Goal: Find specific page/section: Find specific page/section

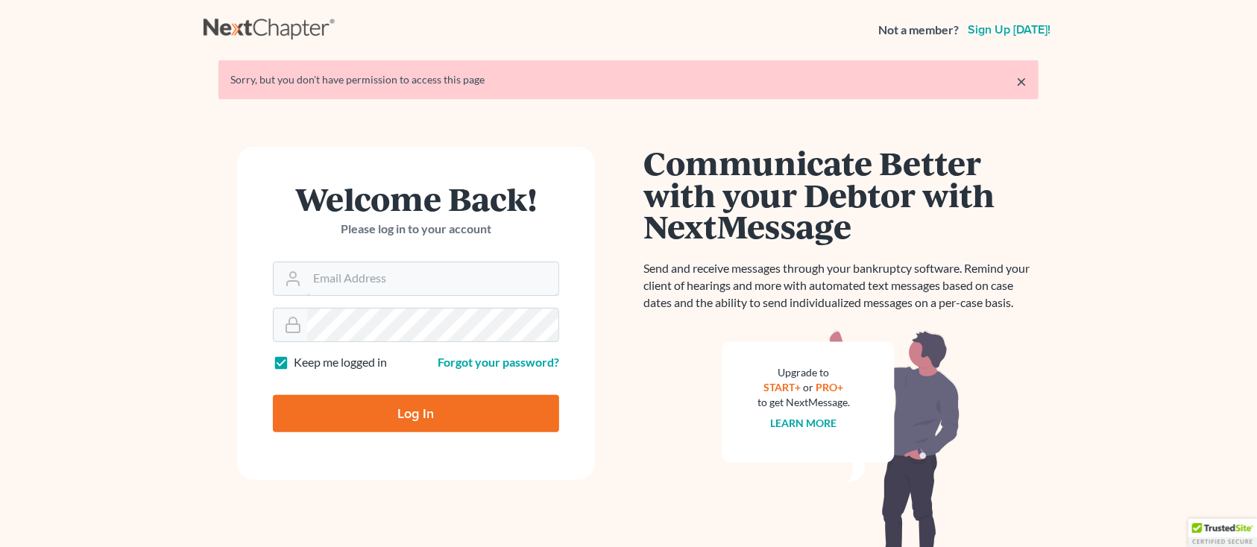
type input "[PERSON_NAME][EMAIL_ADDRESS][DOMAIN_NAME]"
click at [434, 401] on input "Log In" at bounding box center [416, 413] width 286 height 37
type input "Thinking..."
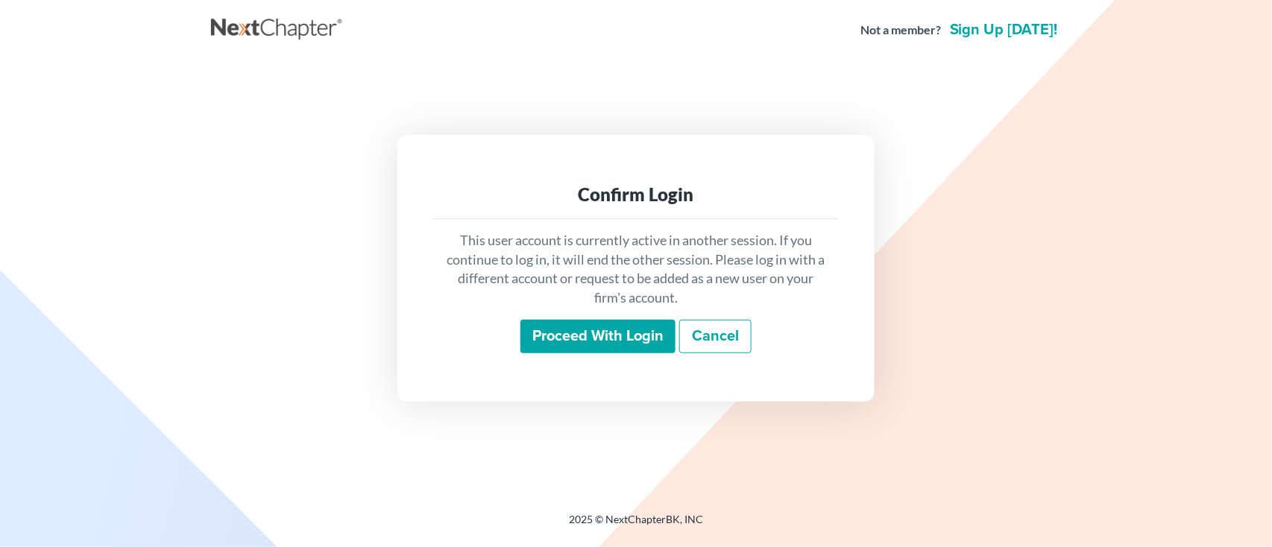
click at [577, 333] on input "Proceed with login" at bounding box center [598, 337] width 155 height 34
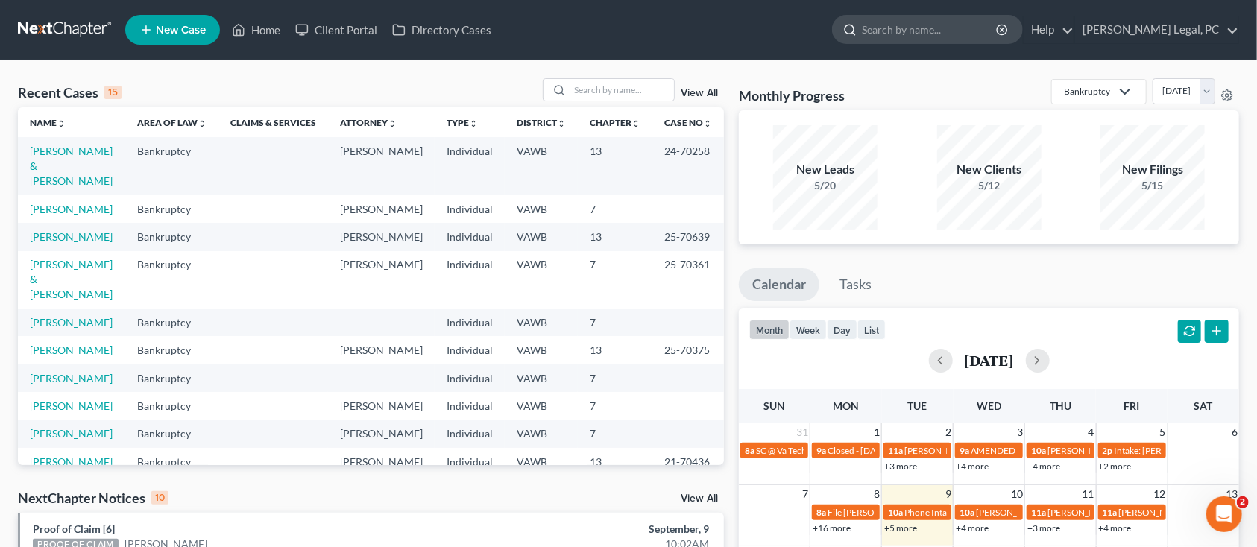
click at [916, 34] on input "search" at bounding box center [930, 30] width 136 height 28
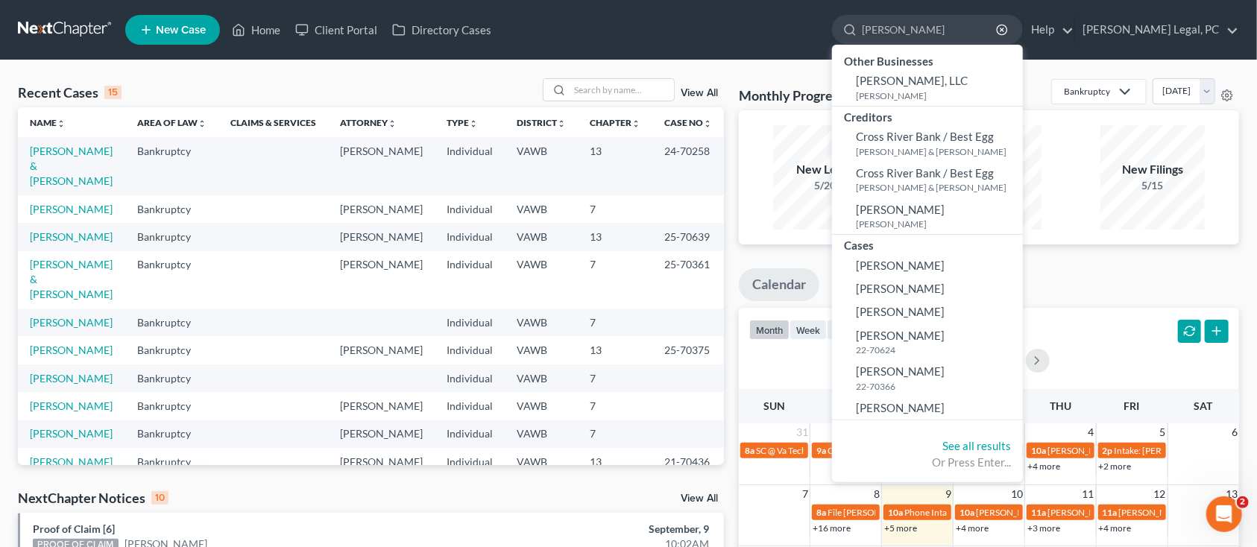
type input "richarson"
click at [1088, 272] on ul "Calendar Tasks" at bounding box center [989, 288] width 500 height 40
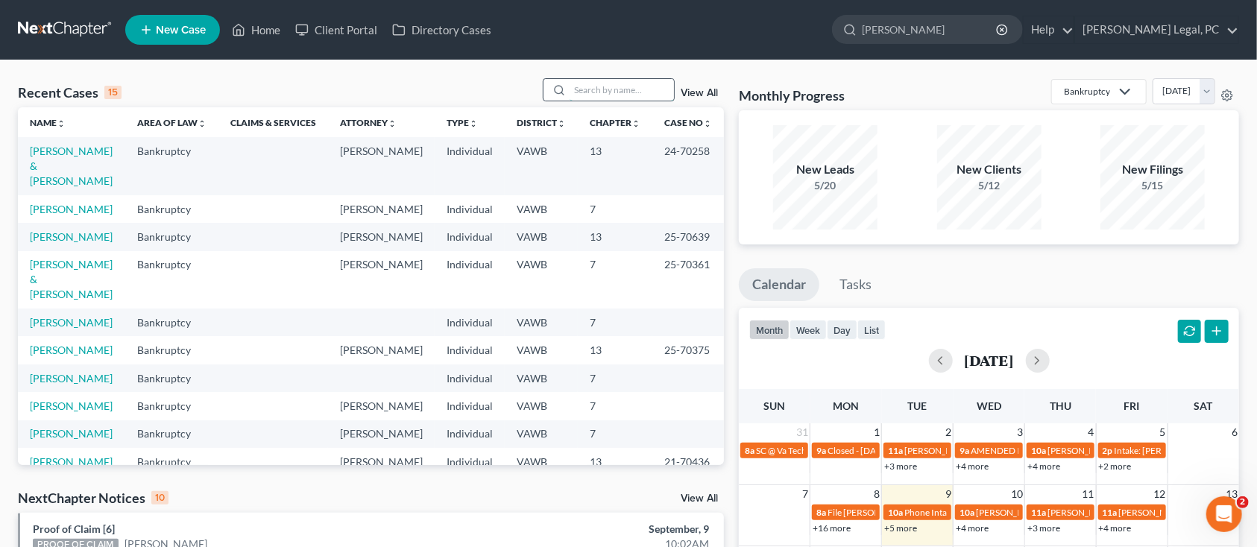
click at [654, 79] on input "search" at bounding box center [622, 90] width 104 height 22
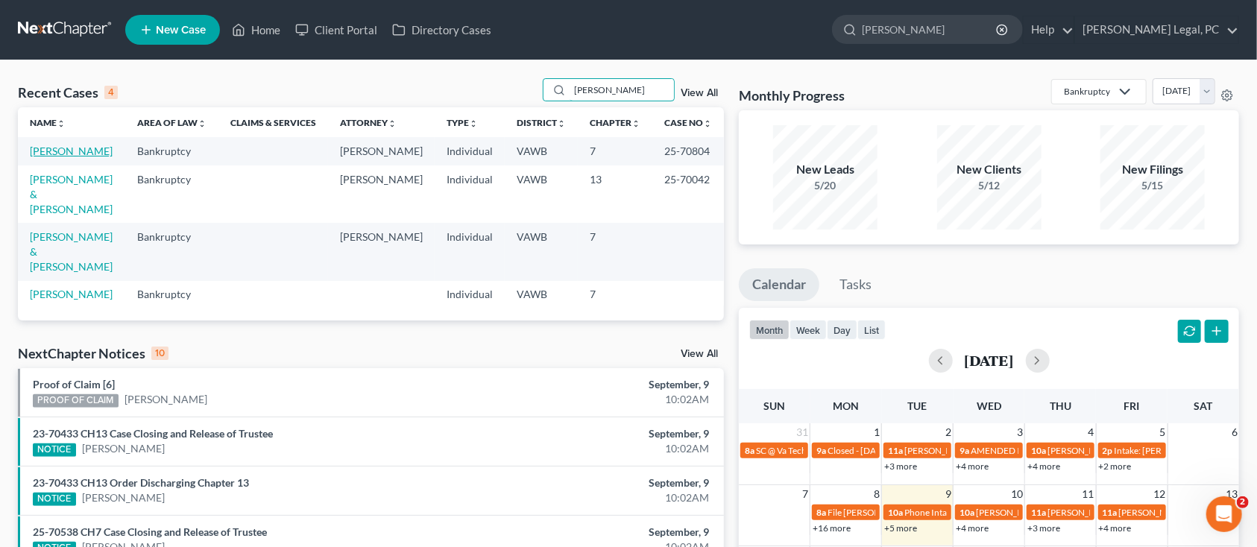
type input "richardson"
click at [94, 149] on link "[PERSON_NAME]" at bounding box center [71, 151] width 83 height 13
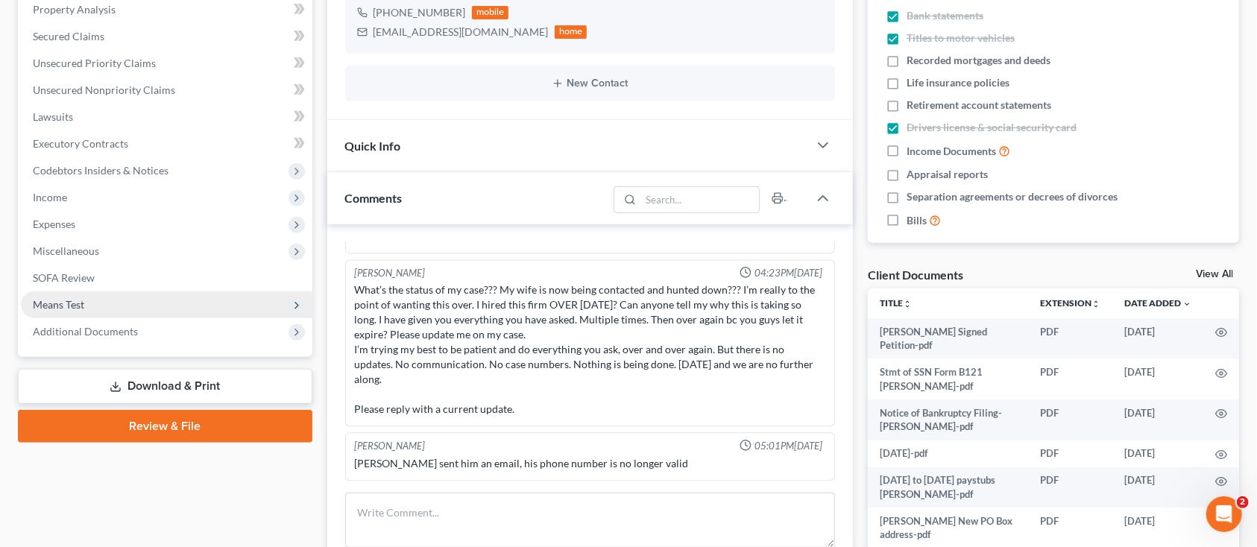
scroll to position [298, 0]
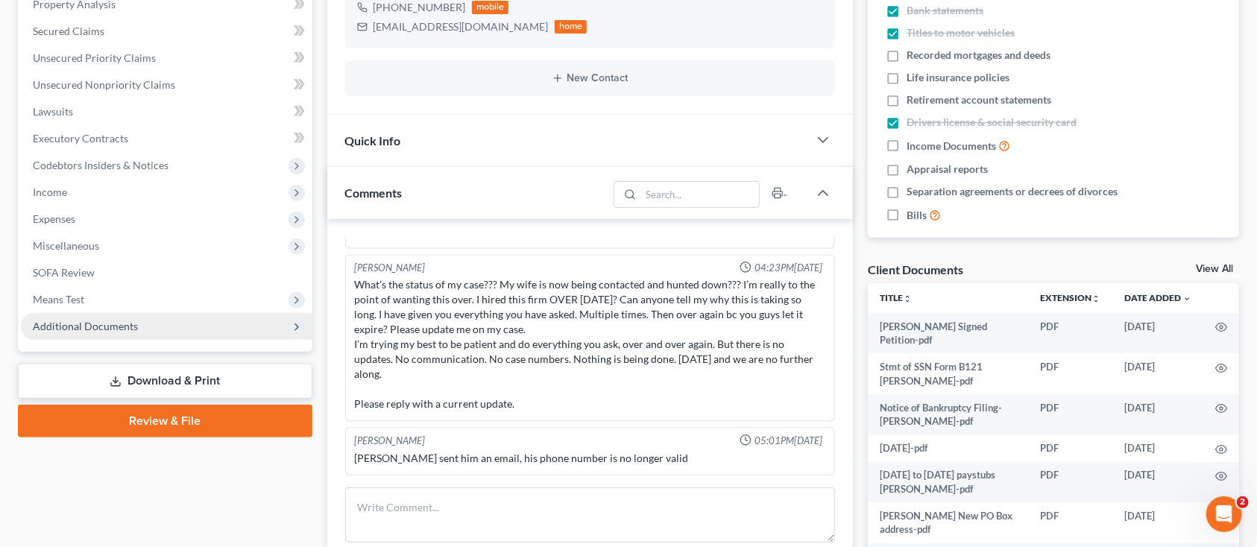
click at [111, 330] on span "Additional Documents" at bounding box center [85, 326] width 105 height 13
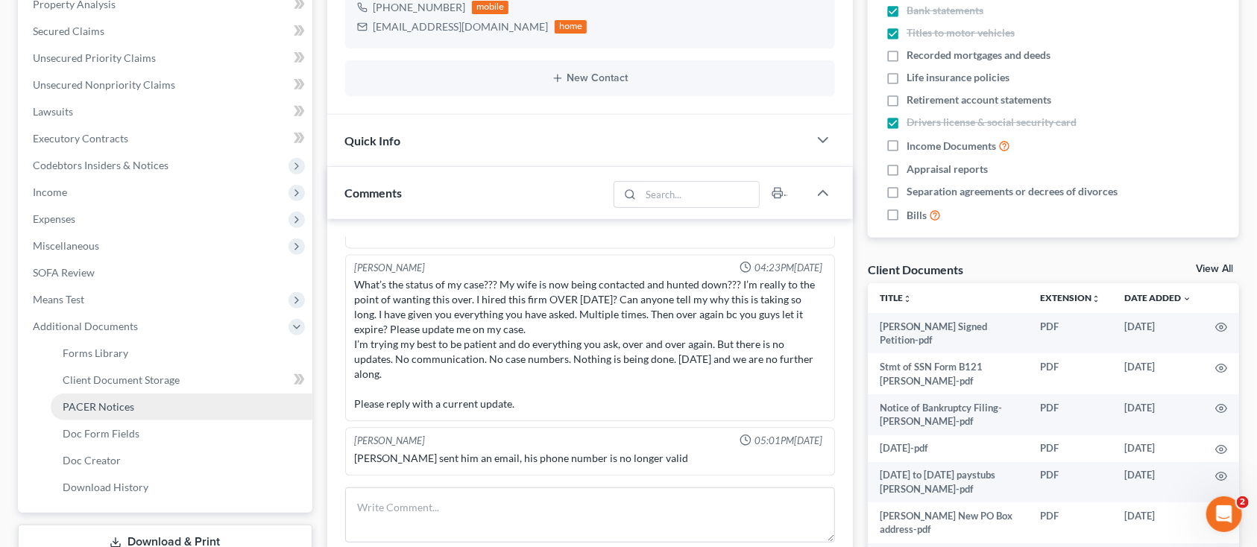
click at [63, 409] on span "PACER Notices" at bounding box center [99, 407] width 72 height 13
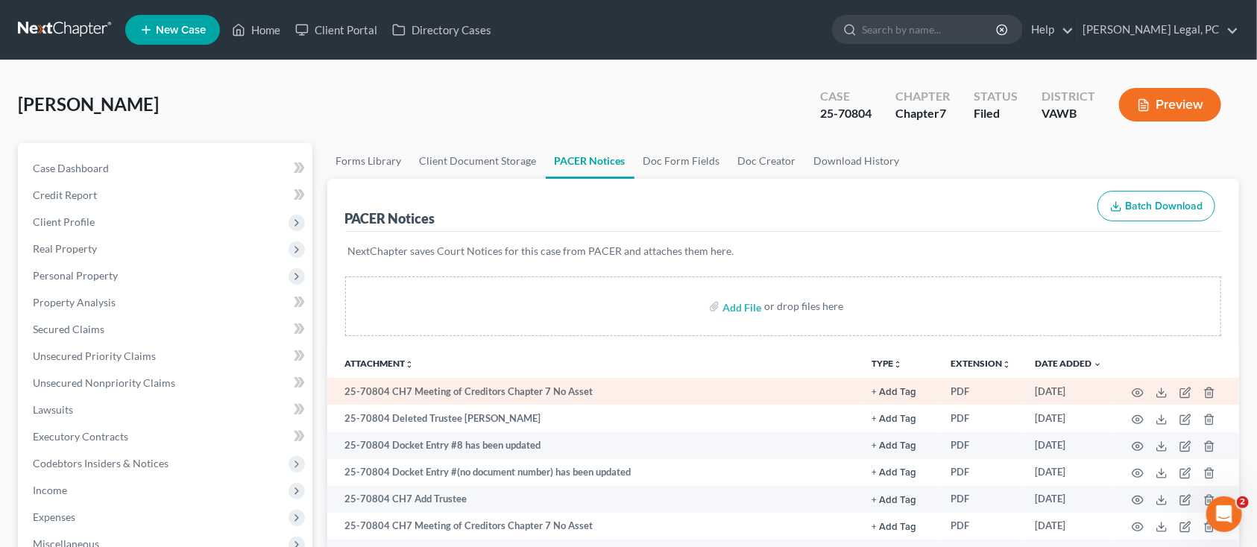
click at [1140, 385] on td at bounding box center [1176, 391] width 125 height 27
click at [1140, 392] on icon "button" at bounding box center [1138, 393] width 12 height 12
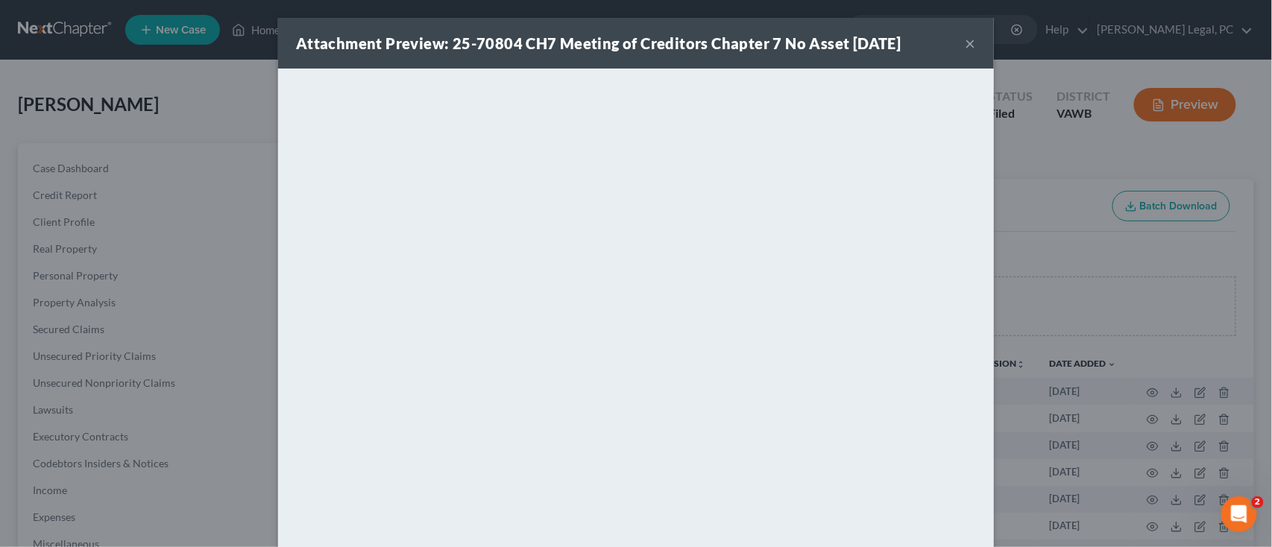
click at [966, 43] on button "×" at bounding box center [971, 43] width 10 height 18
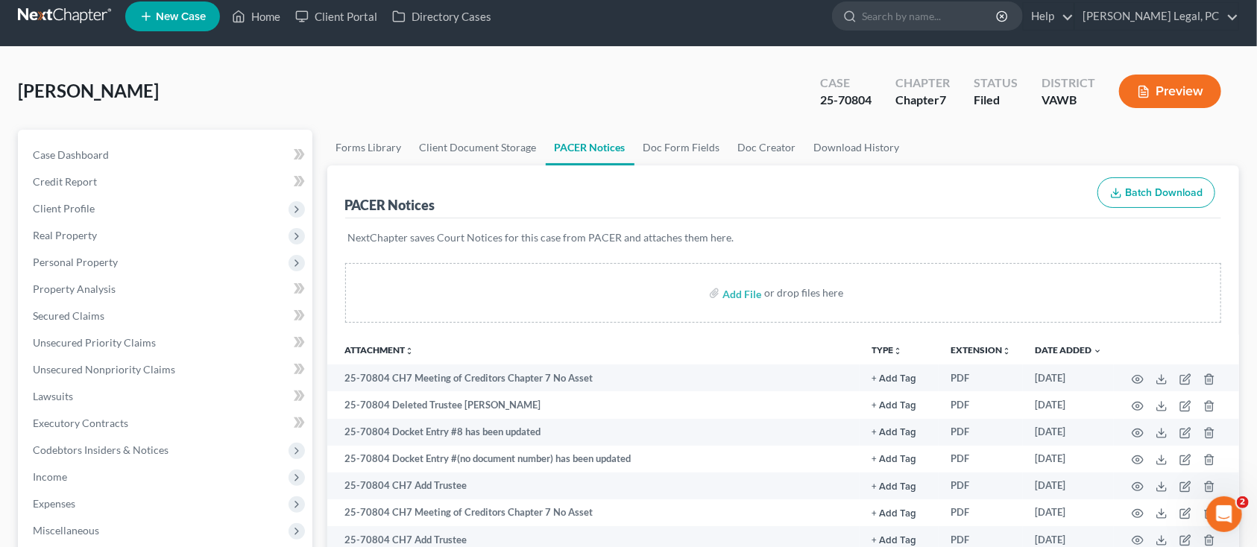
scroll to position [99, 0]
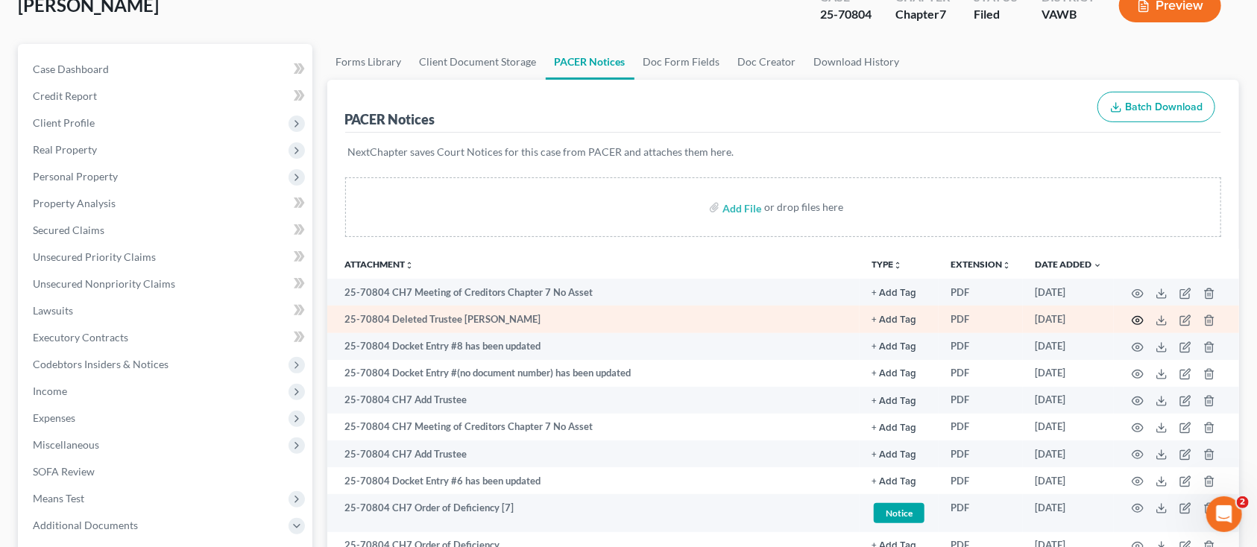
click at [1137, 319] on circle "button" at bounding box center [1138, 320] width 3 height 3
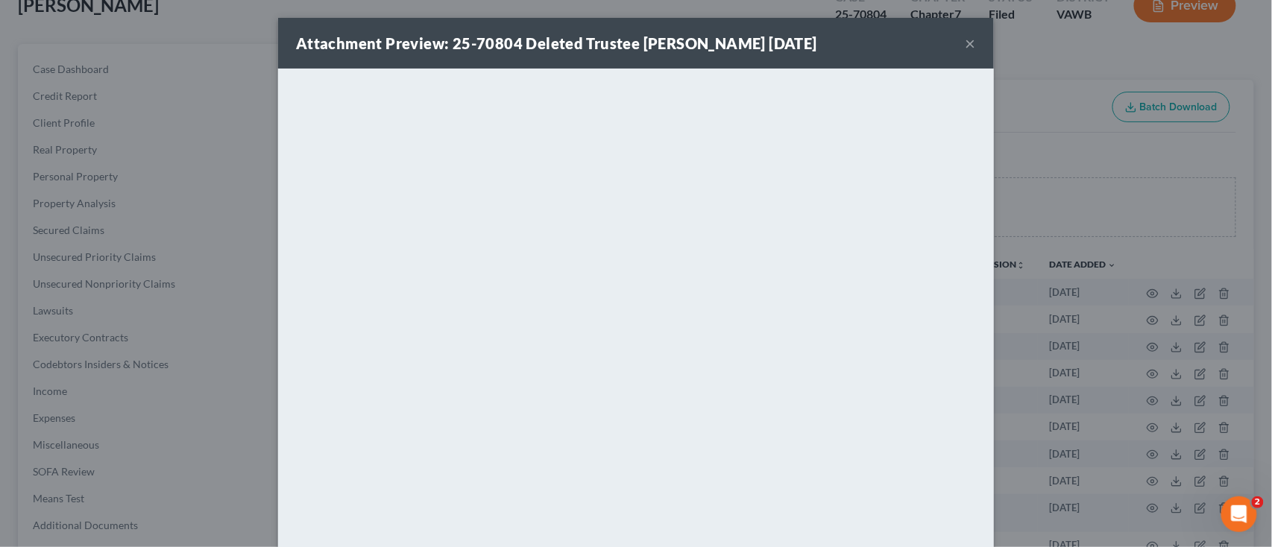
click at [966, 43] on button "×" at bounding box center [971, 43] width 10 height 18
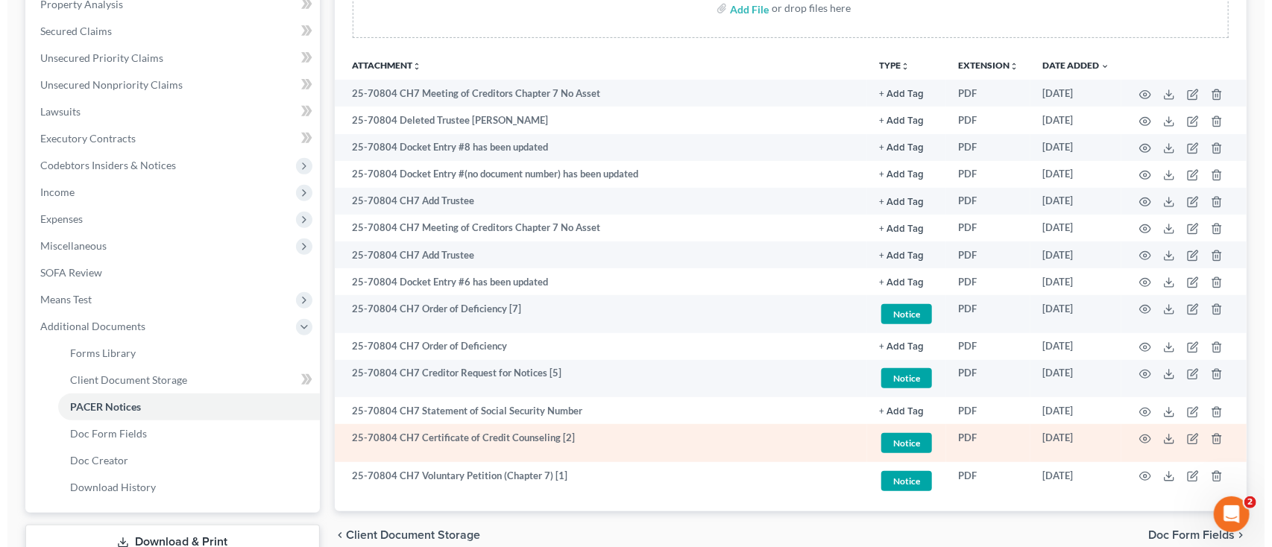
scroll to position [398, 0]
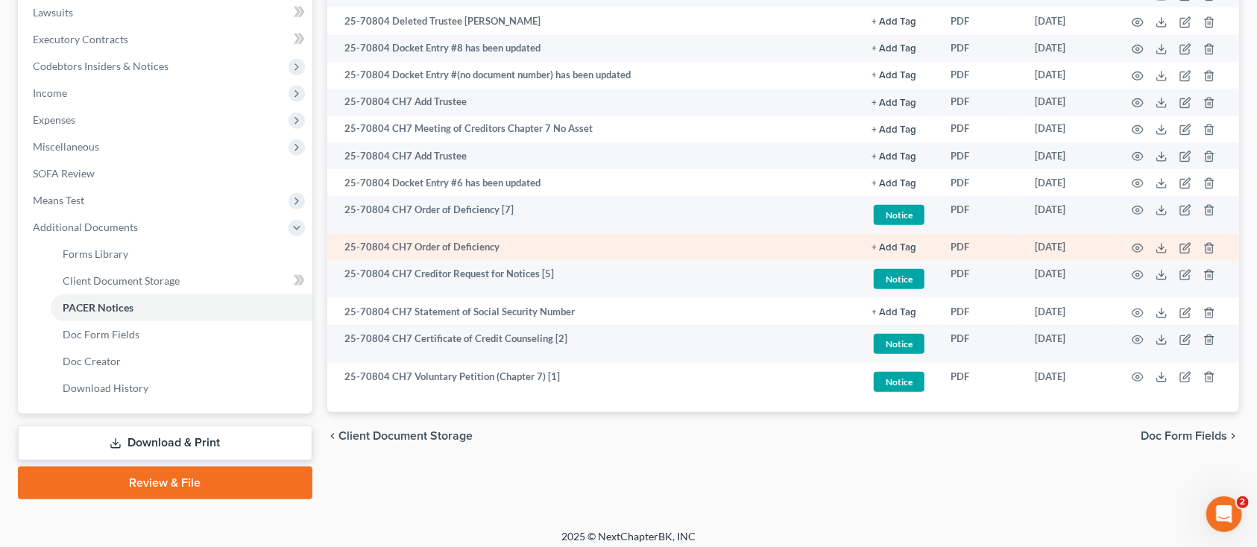
click at [470, 248] on td "25-70804 CH7 Order of Deficiency" at bounding box center [593, 247] width 533 height 27
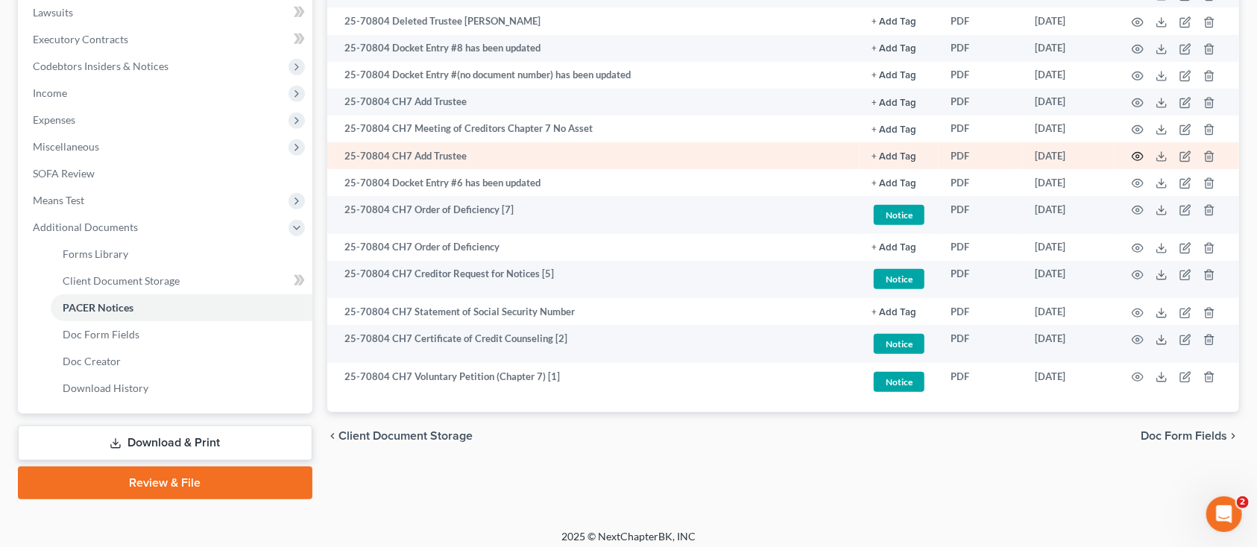
click at [1140, 151] on icon "button" at bounding box center [1138, 157] width 12 height 12
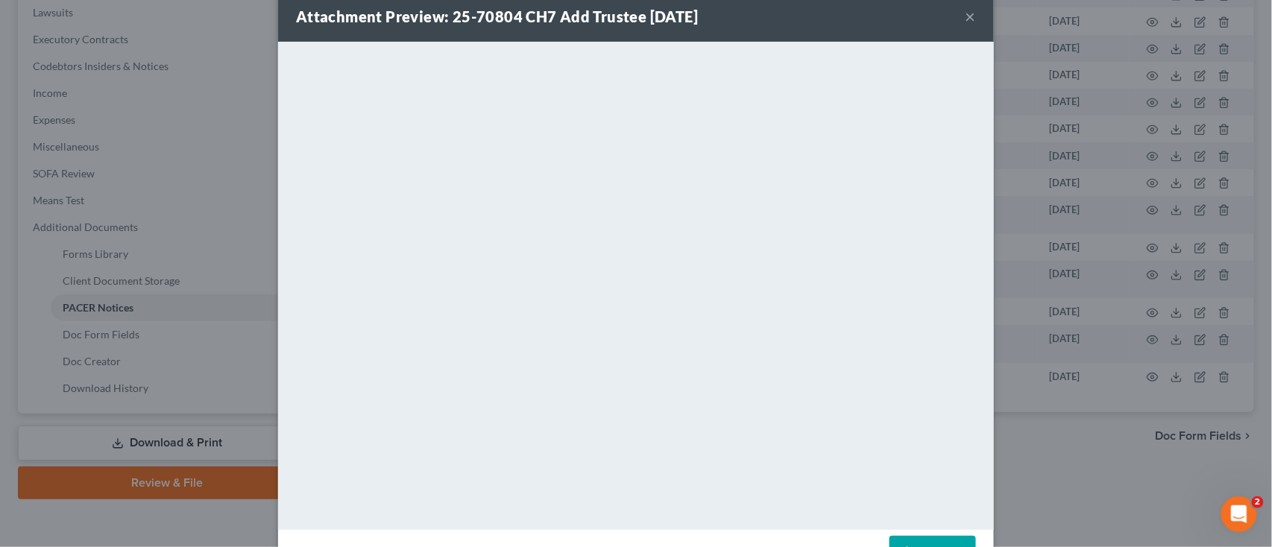
scroll to position [0, 0]
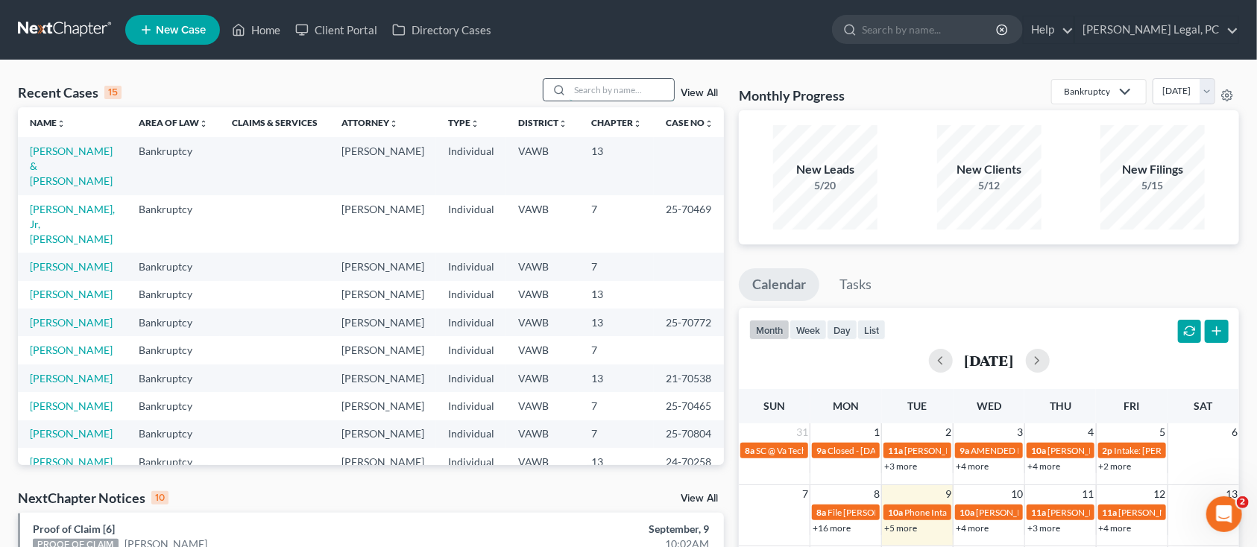
click at [627, 84] on input "search" at bounding box center [622, 90] width 104 height 22
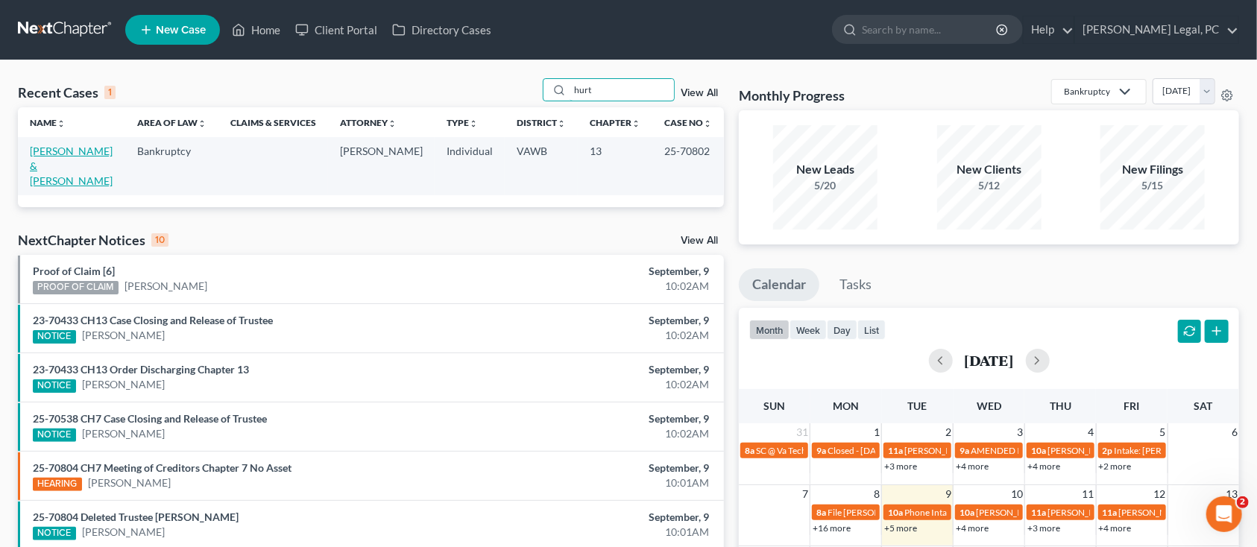
type input "hurt"
click at [91, 148] on link "[PERSON_NAME] & [PERSON_NAME]" at bounding box center [71, 166] width 83 height 43
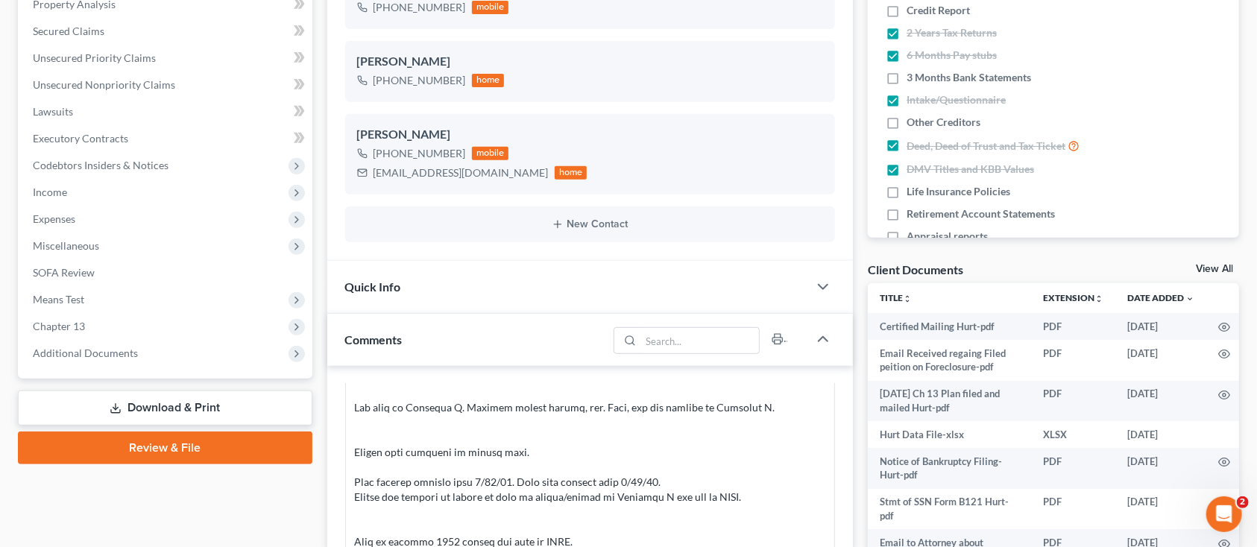
scroll to position [2130, 0]
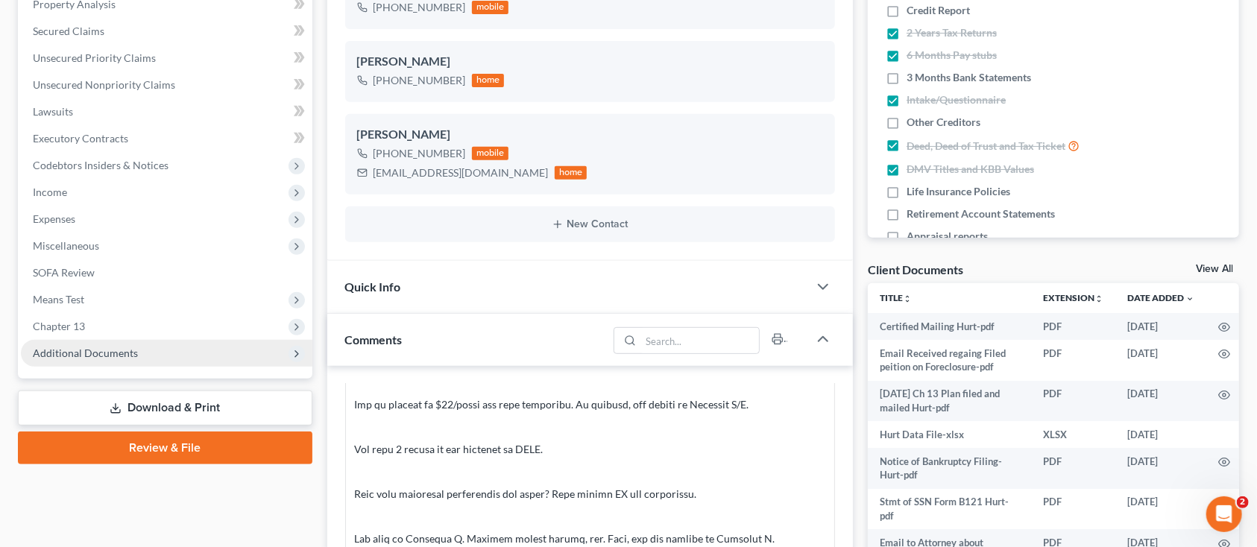
click at [52, 343] on span "Additional Documents" at bounding box center [167, 353] width 292 height 27
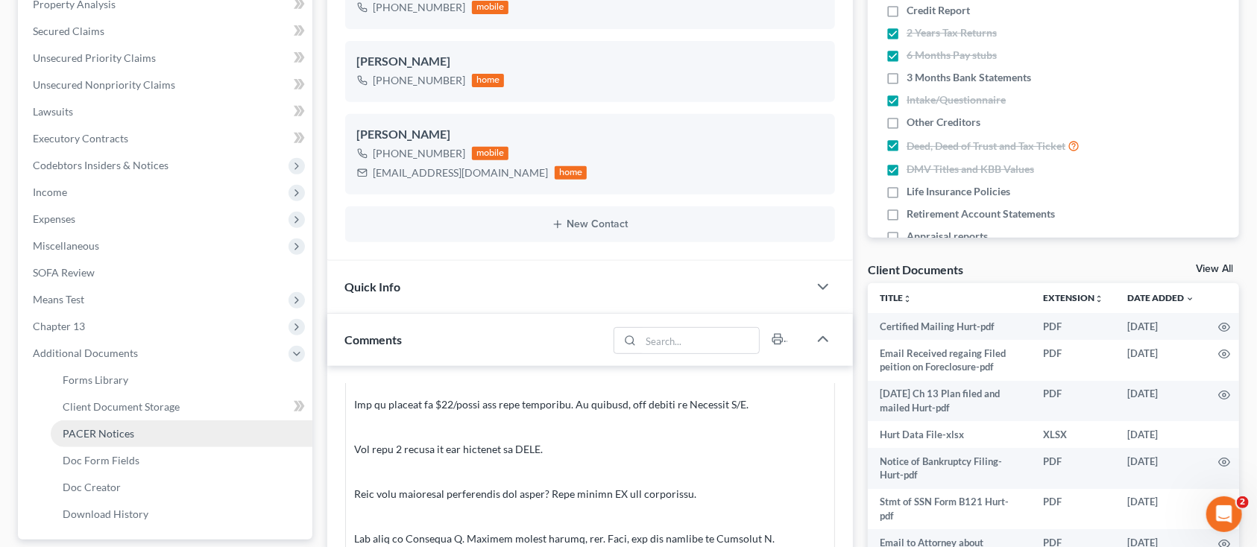
click at [126, 427] on span "PACER Notices" at bounding box center [99, 433] width 72 height 13
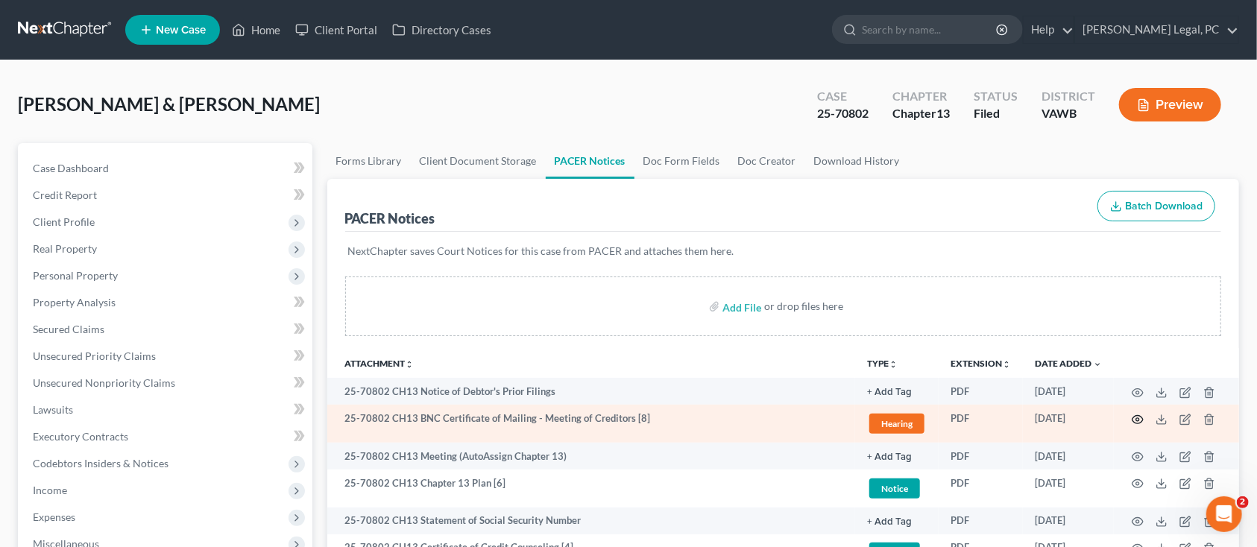
click at [1137, 416] on icon "button" at bounding box center [1138, 420] width 12 height 12
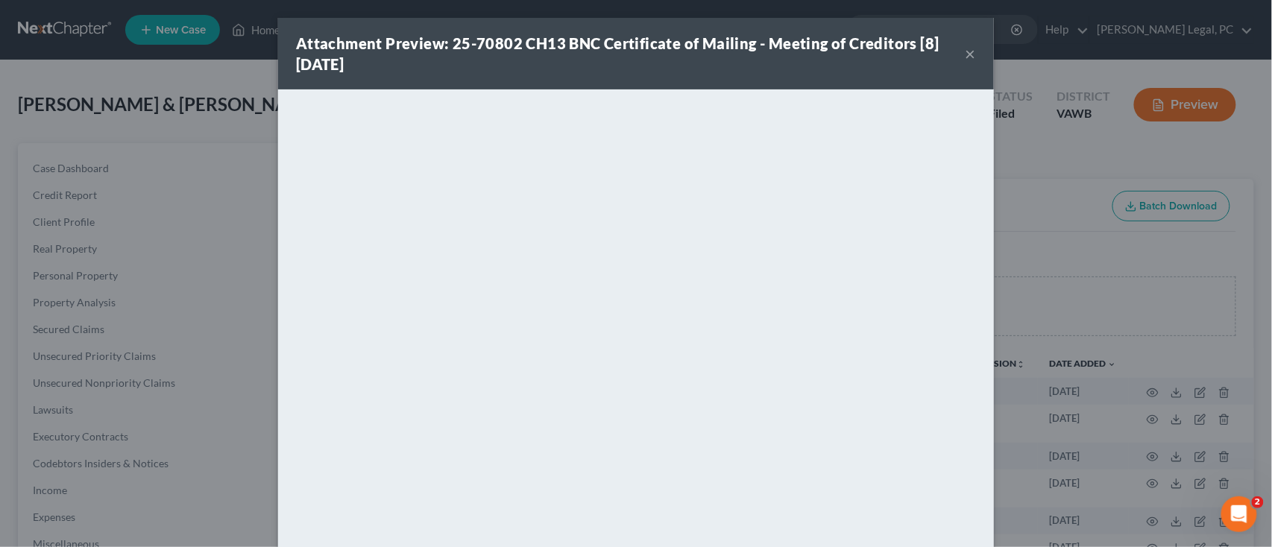
click at [966, 48] on button "×" at bounding box center [971, 54] width 10 height 18
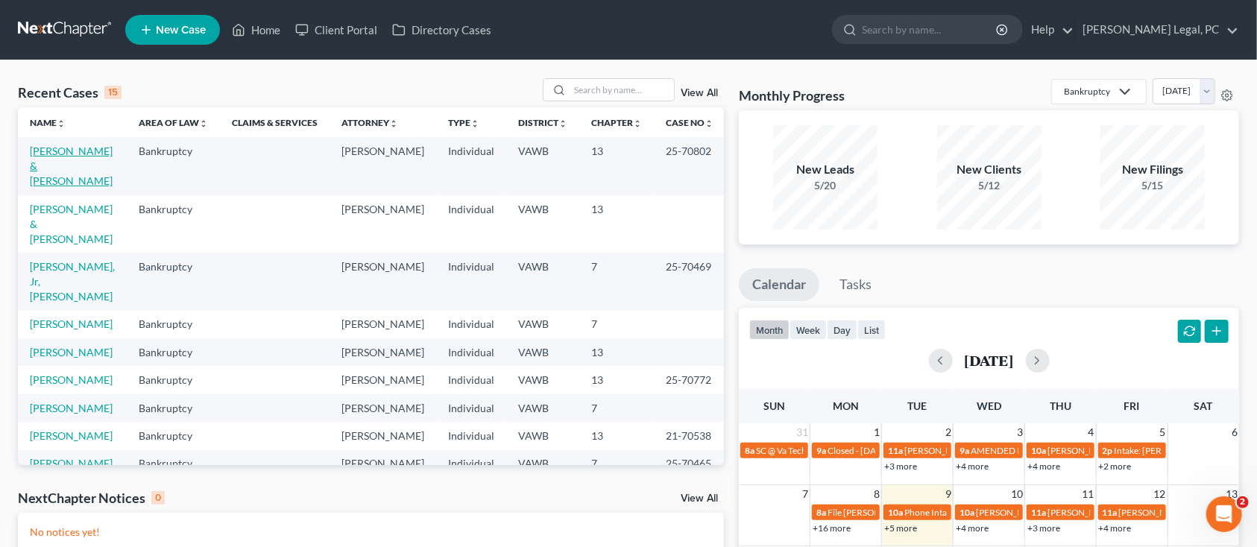
click at [54, 160] on link "[PERSON_NAME] & [PERSON_NAME]" at bounding box center [71, 166] width 83 height 43
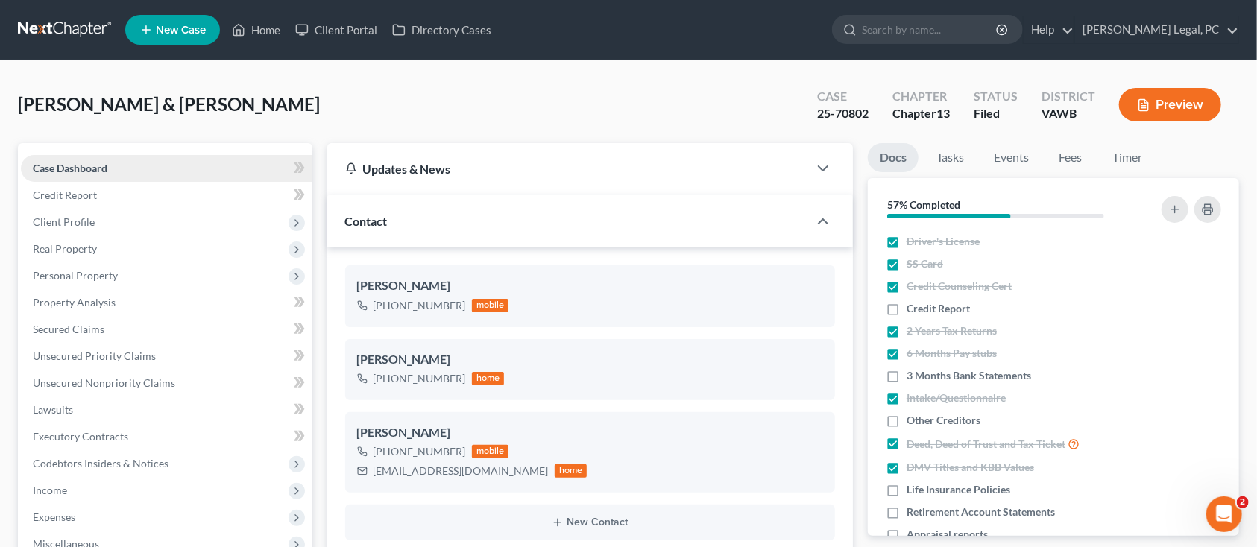
scroll to position [2328, 0]
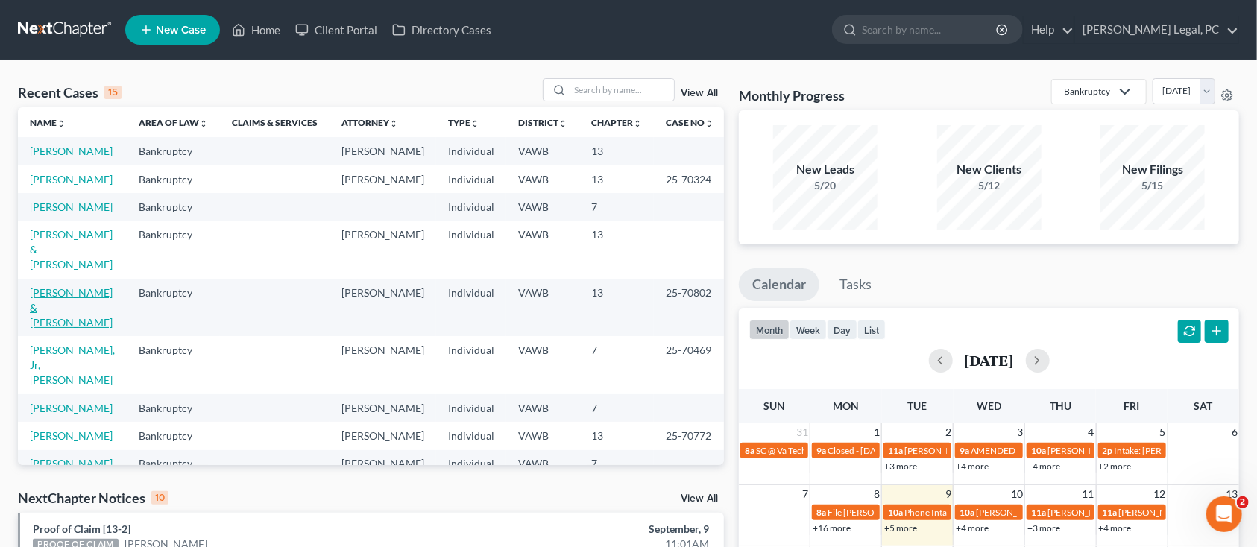
click at [62, 286] on link "[PERSON_NAME] & [PERSON_NAME]" at bounding box center [71, 307] width 83 height 43
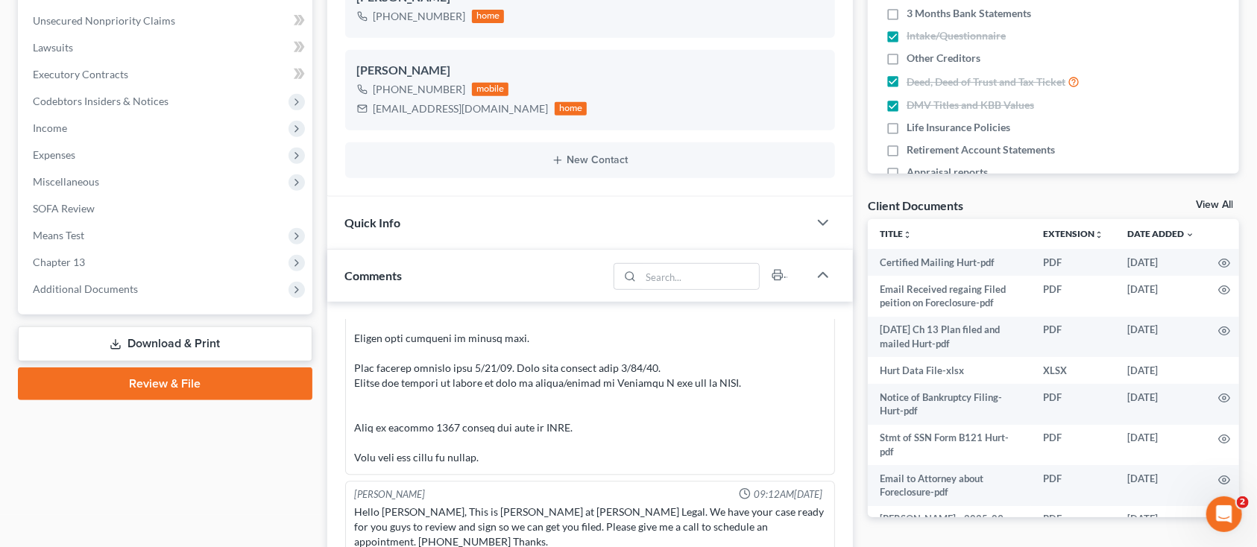
scroll to position [398, 0]
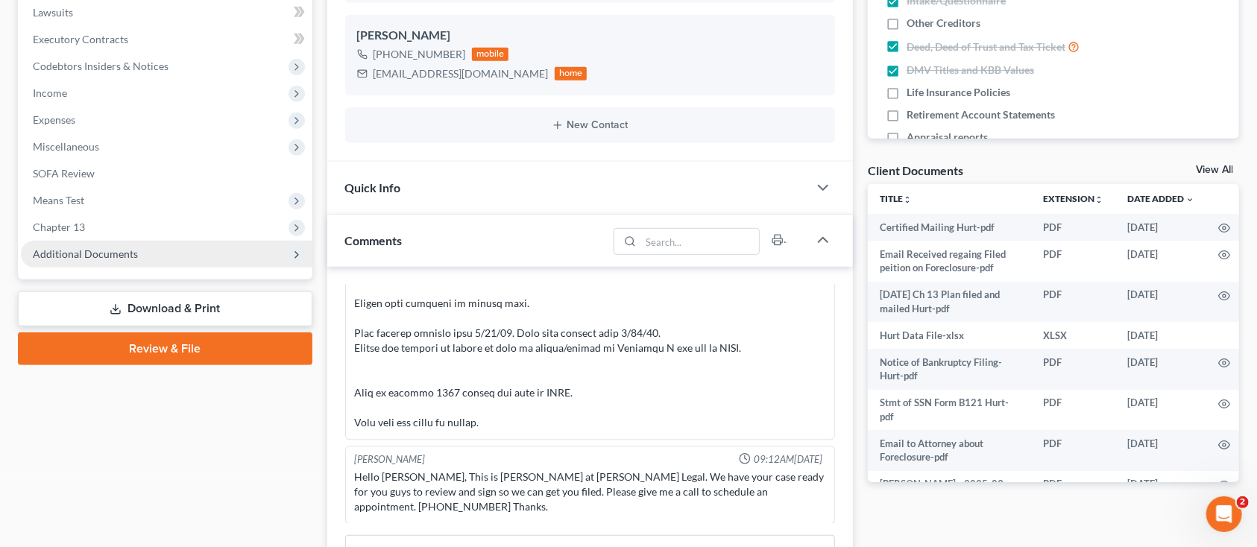
click at [125, 248] on span "Additional Documents" at bounding box center [85, 254] width 105 height 13
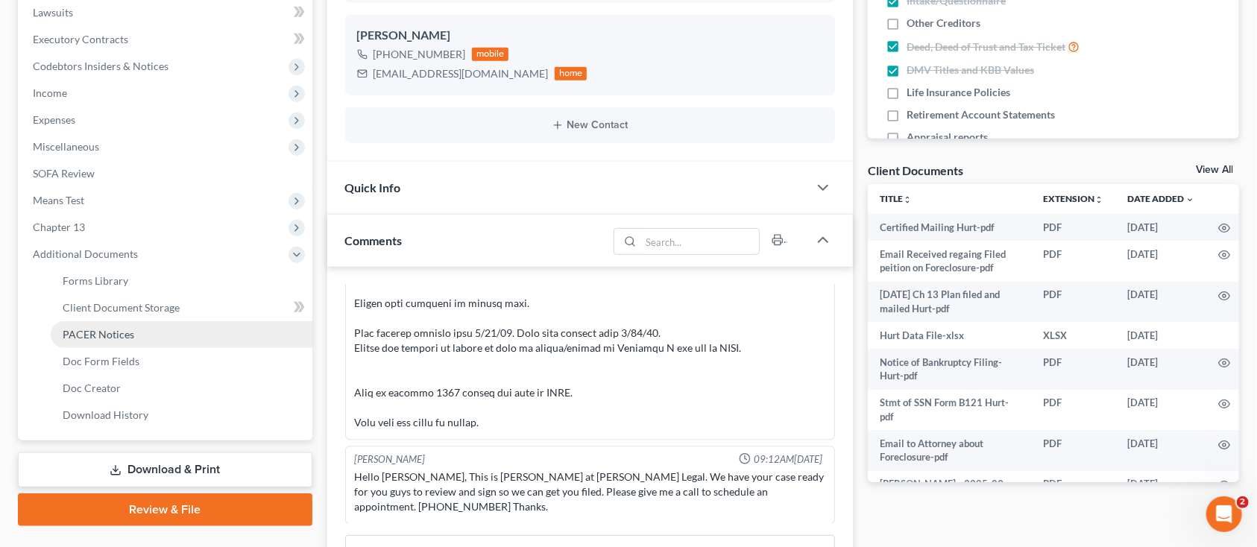
click at [128, 339] on span "PACER Notices" at bounding box center [99, 334] width 72 height 13
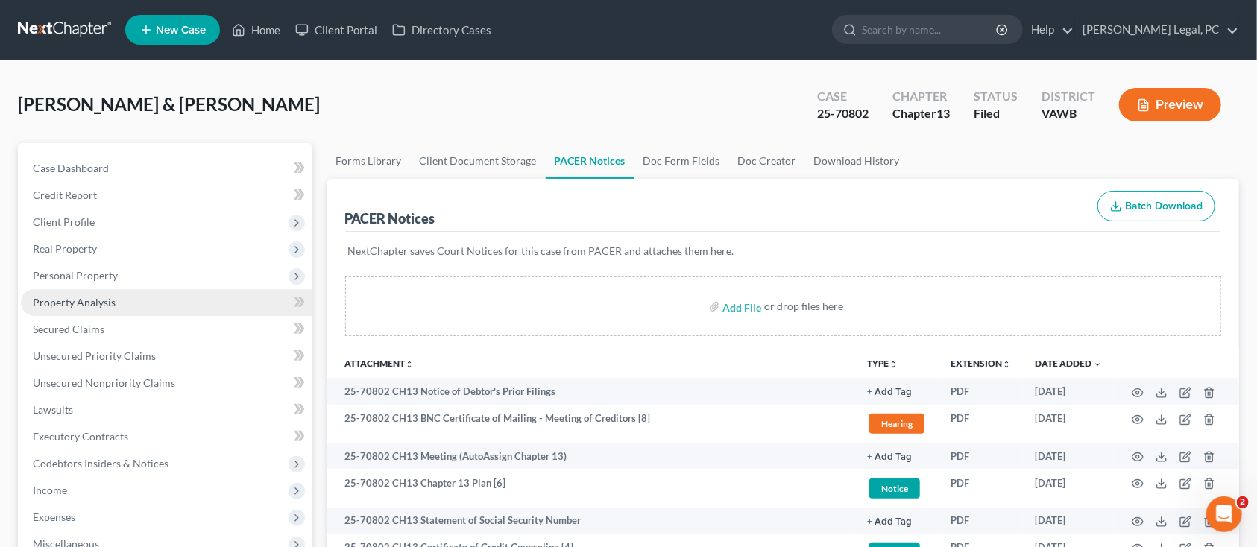
scroll to position [298, 0]
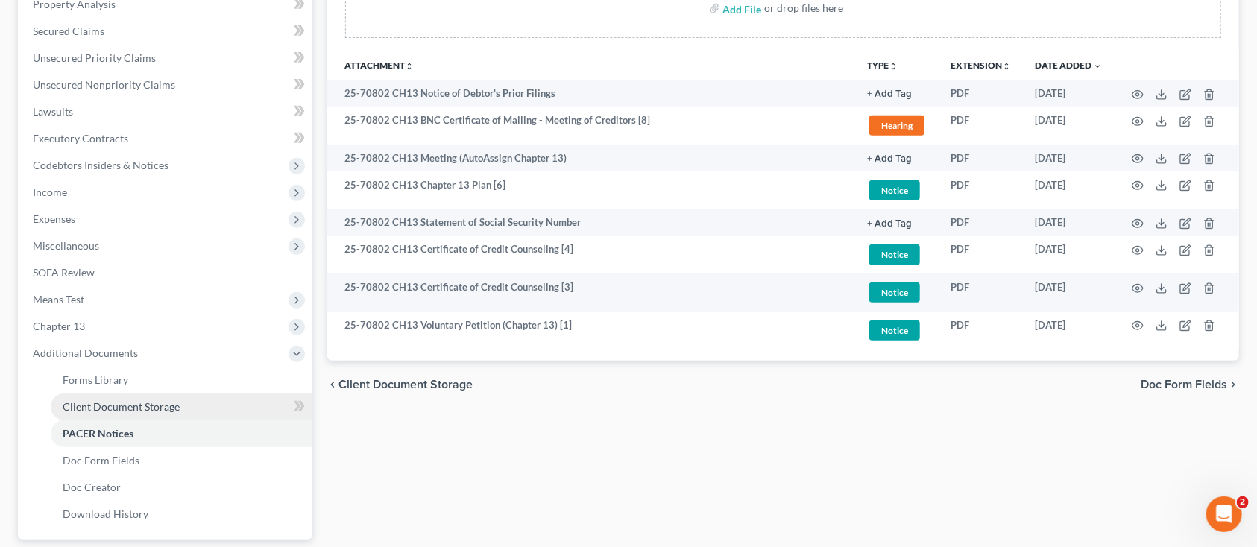
click at [115, 407] on span "Client Document Storage" at bounding box center [121, 407] width 117 height 13
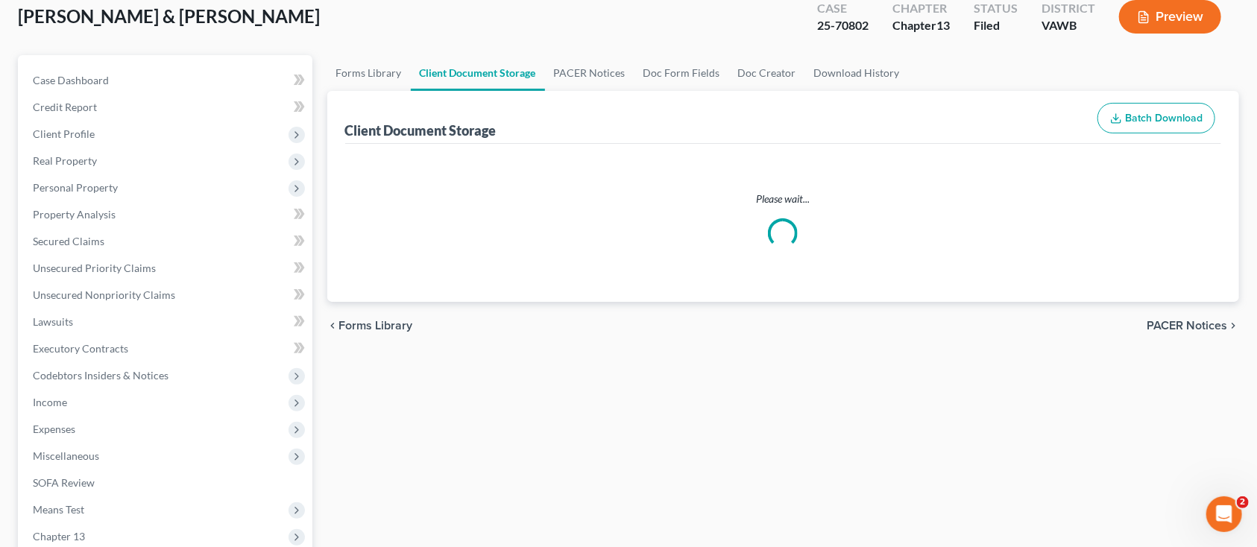
scroll to position [14, 0]
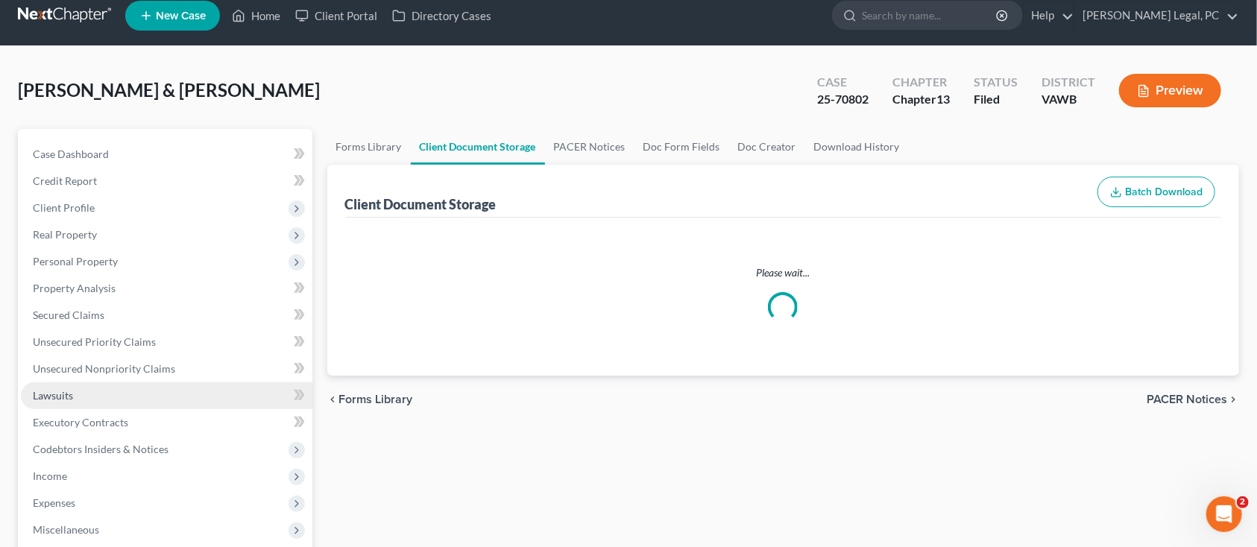
select select "0"
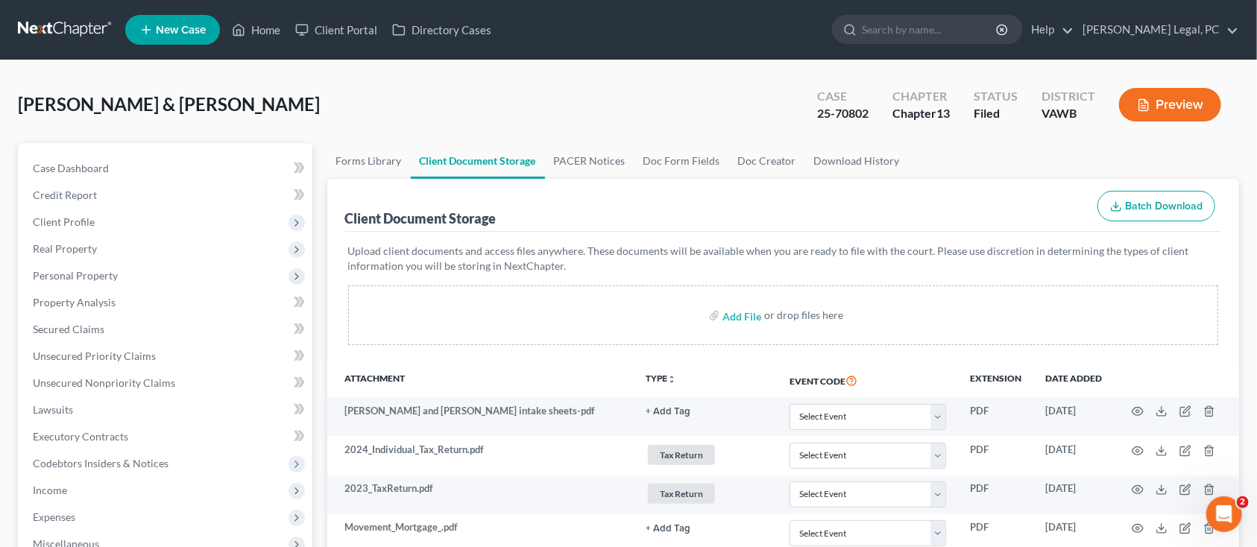
scroll to position [99, 0]
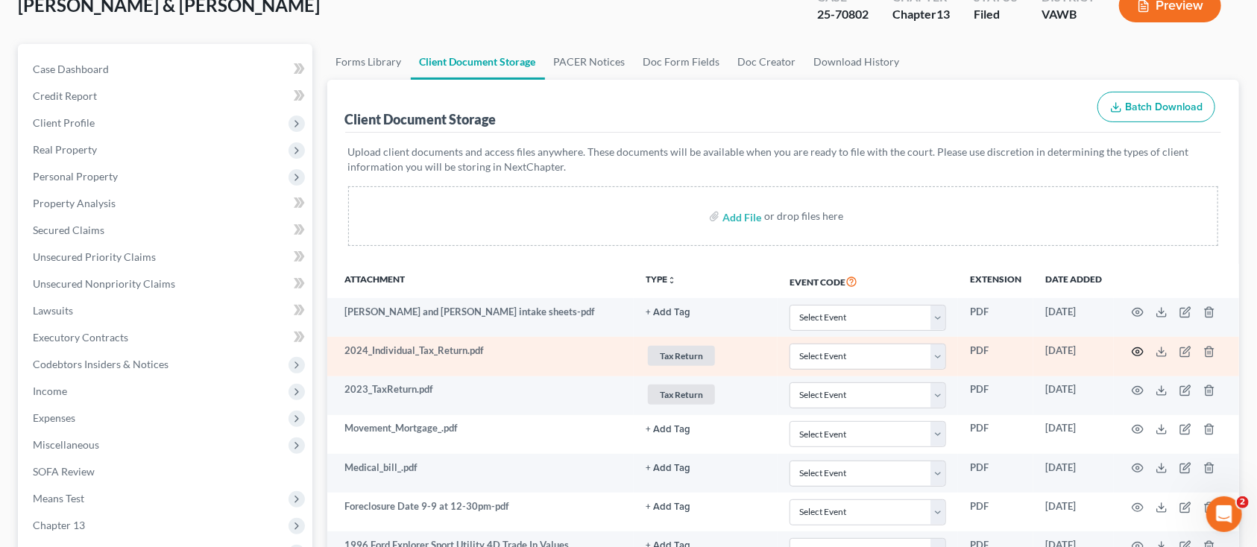
click at [1140, 348] on icon "button" at bounding box center [1138, 352] width 11 height 8
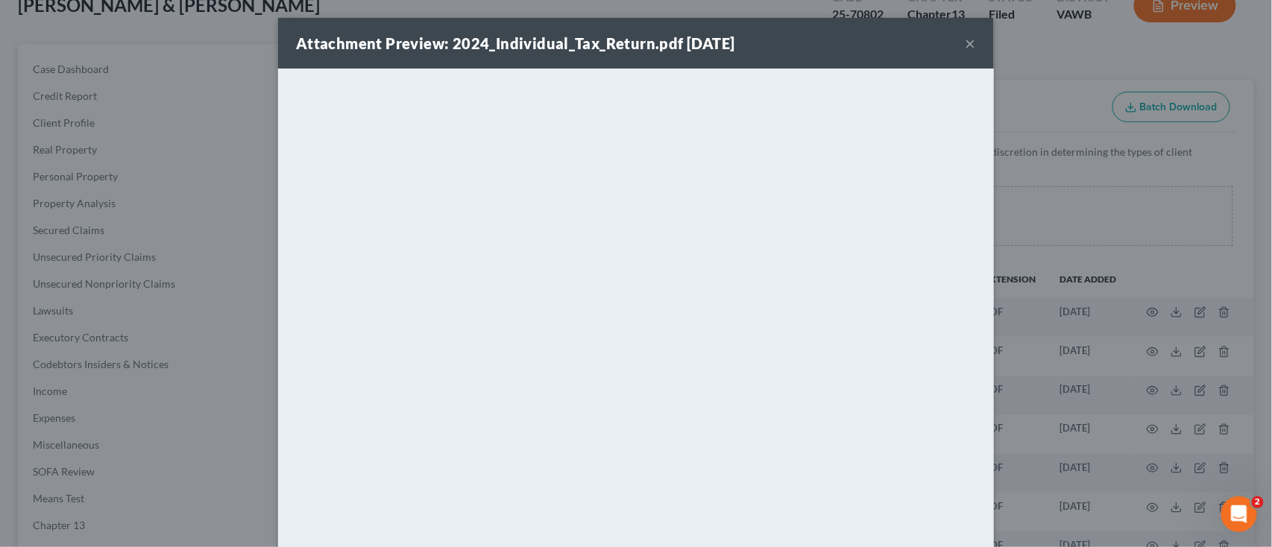
click at [966, 44] on button "×" at bounding box center [971, 43] width 10 height 18
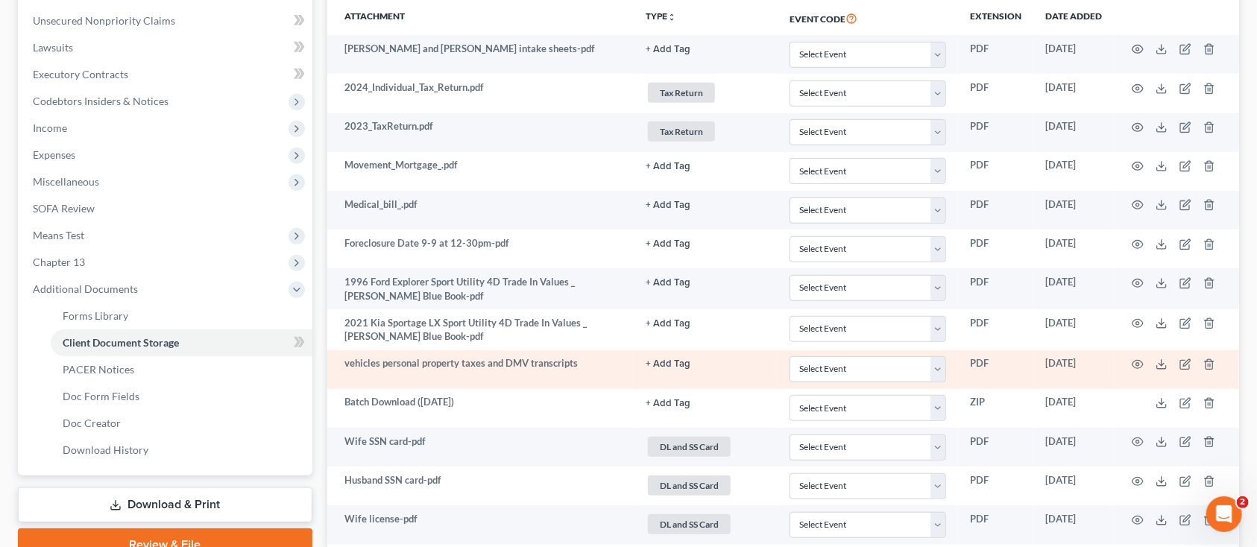
scroll to position [398, 0]
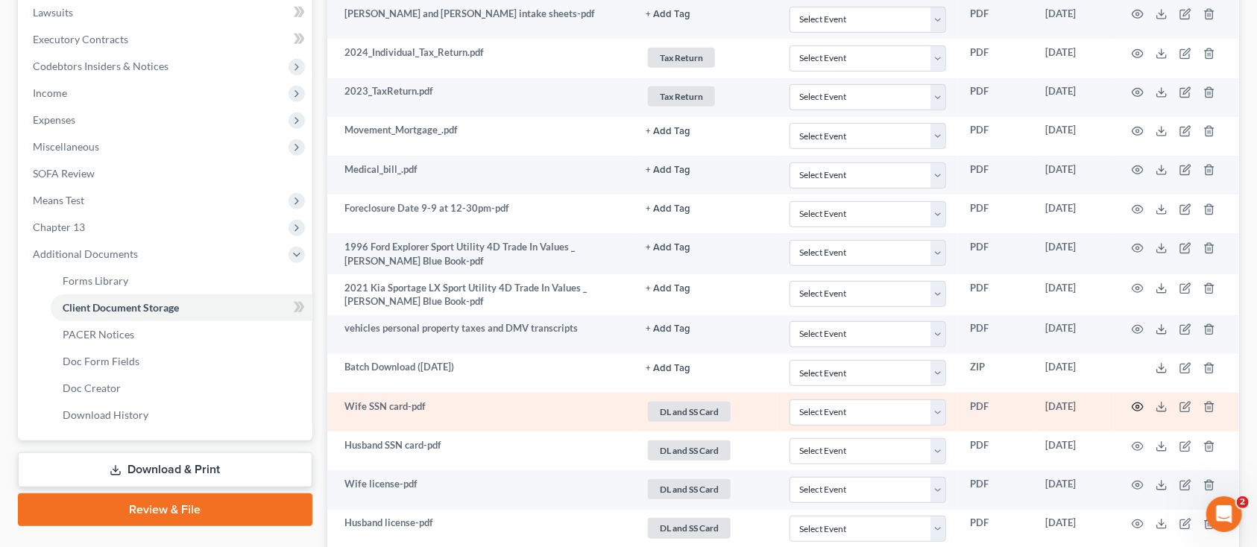
click at [1137, 409] on icon "button" at bounding box center [1138, 407] width 12 height 12
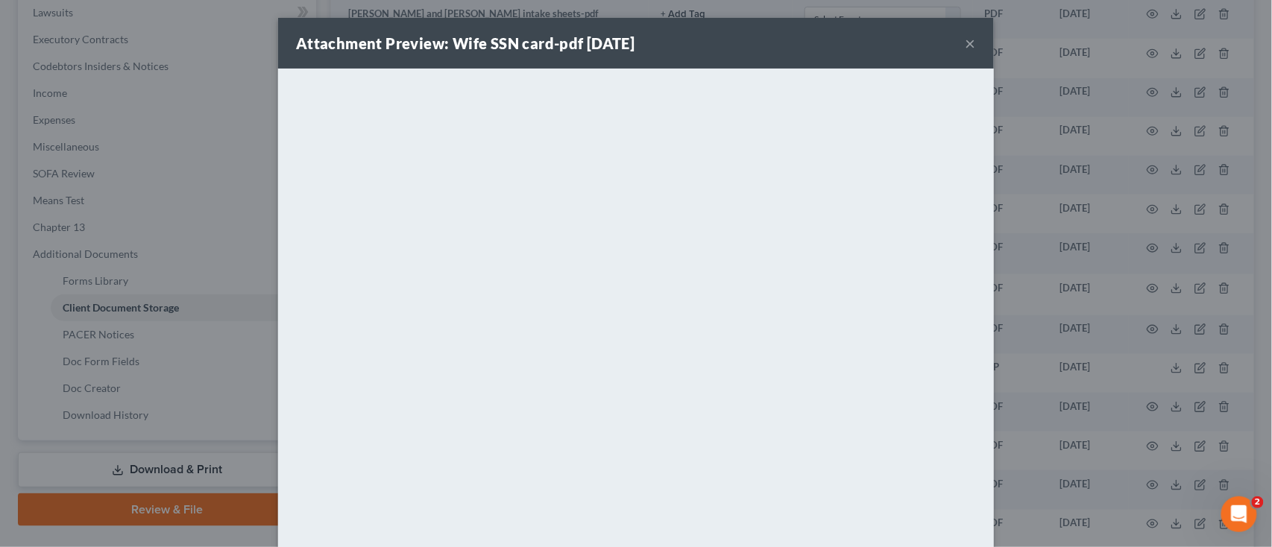
click at [966, 48] on button "×" at bounding box center [971, 43] width 10 height 18
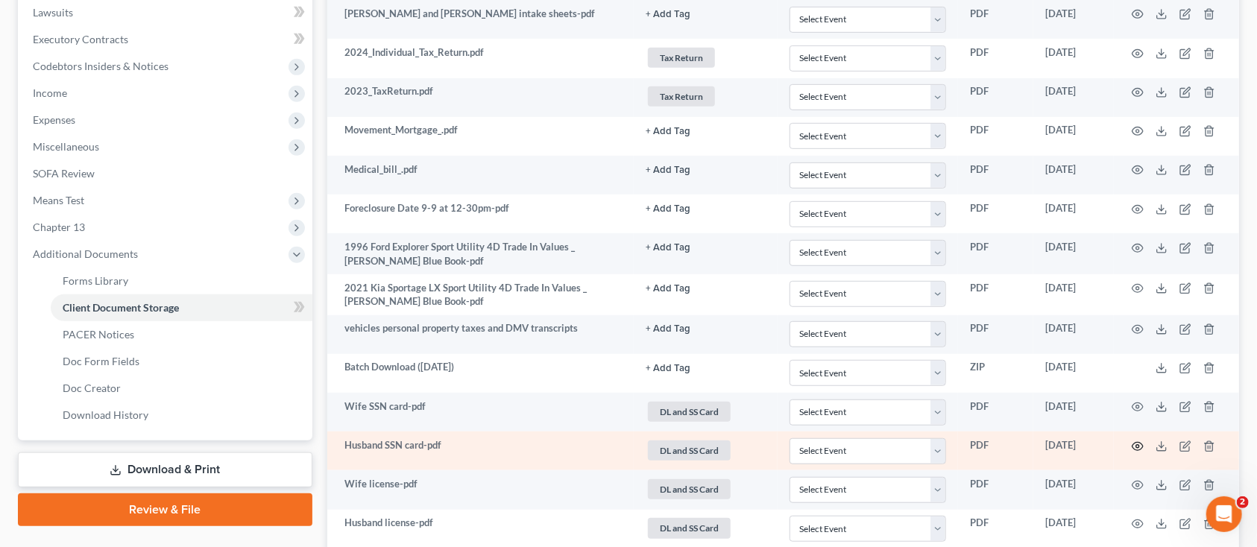
click at [1135, 446] on icon "button" at bounding box center [1138, 447] width 12 height 12
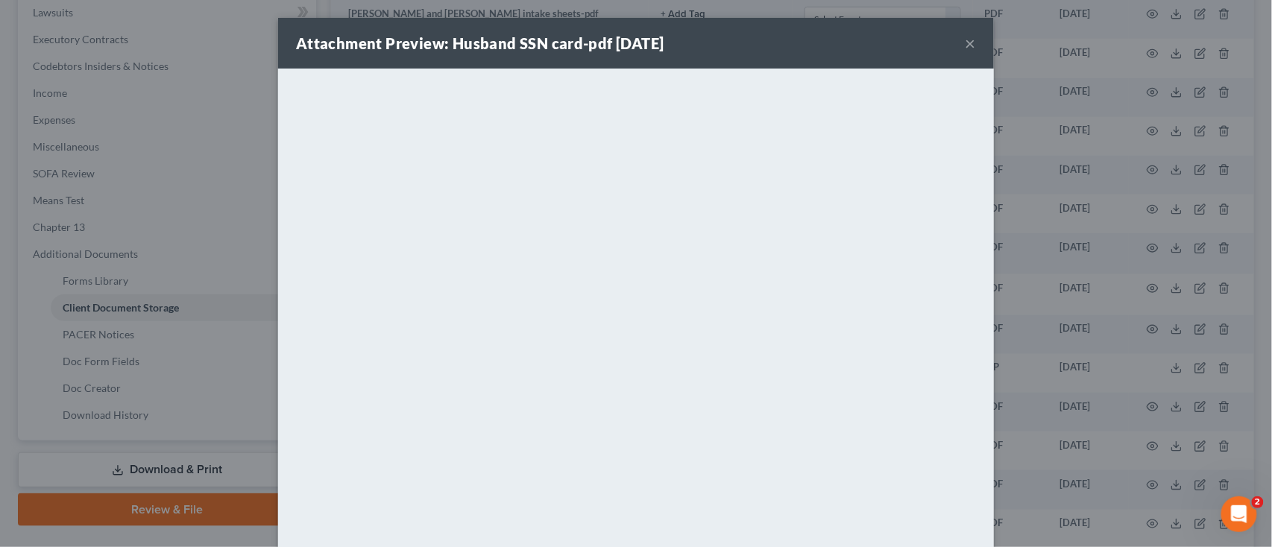
click at [966, 46] on button "×" at bounding box center [971, 43] width 10 height 18
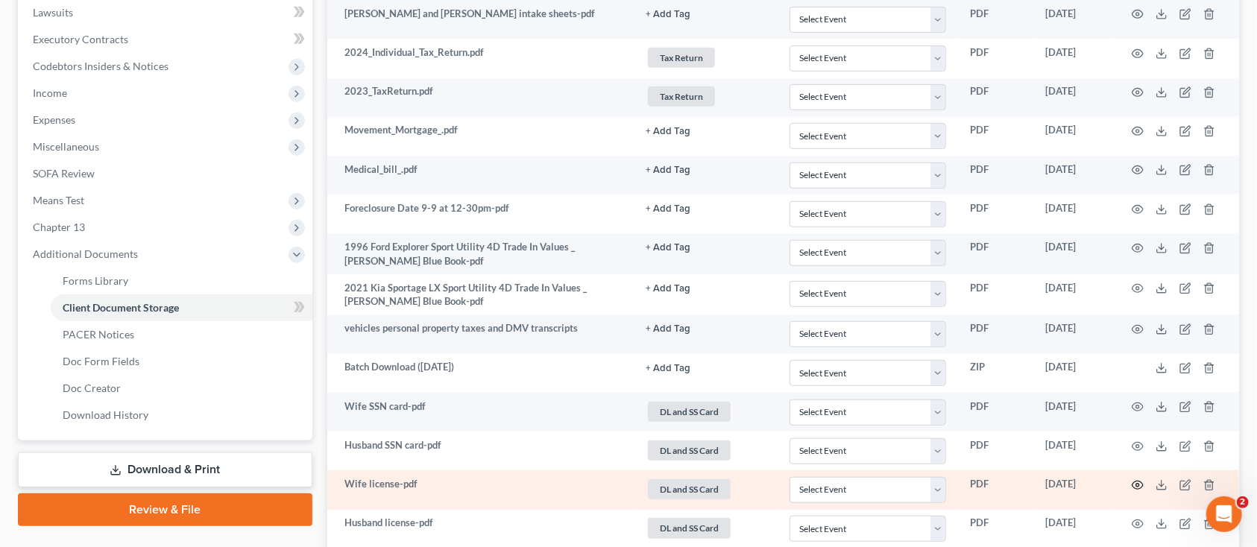
click at [1139, 488] on icon "button" at bounding box center [1138, 486] width 12 height 12
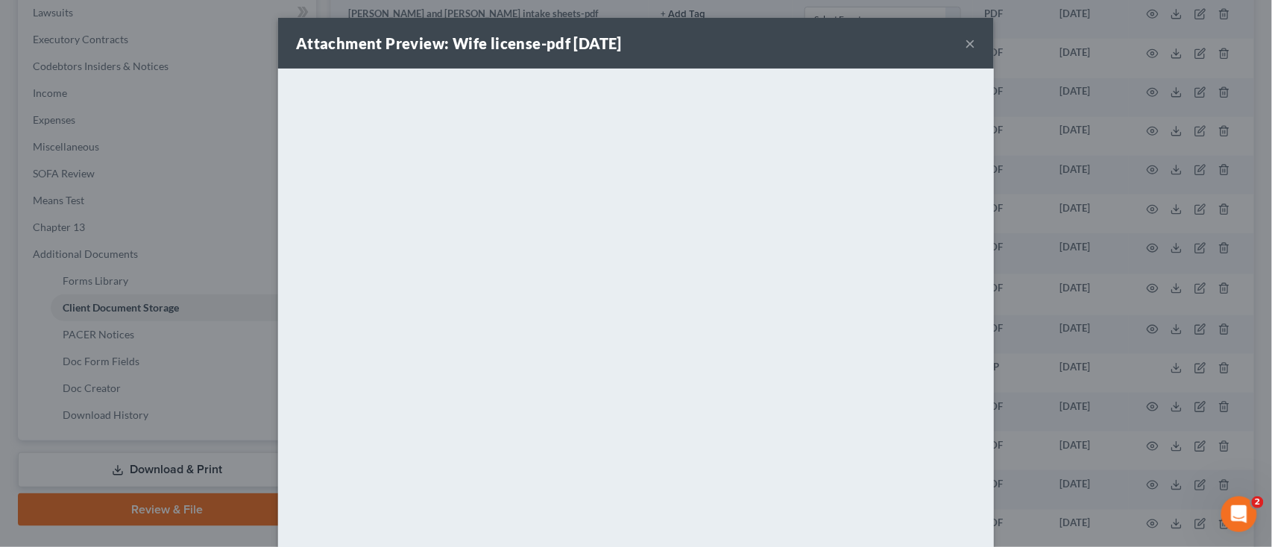
click at [967, 37] on button "×" at bounding box center [971, 43] width 10 height 18
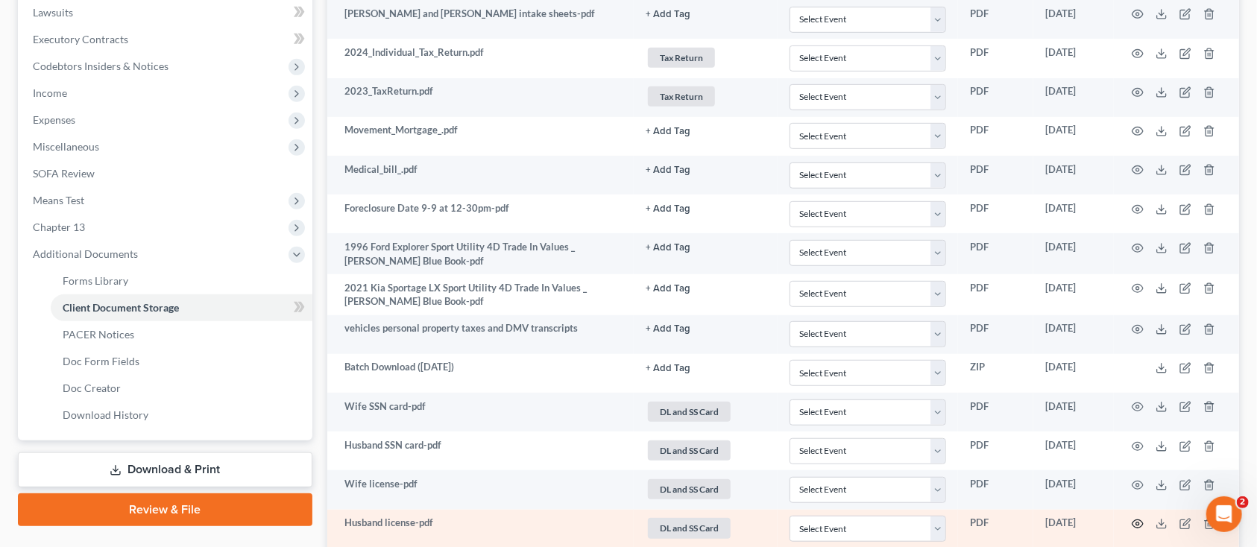
click at [1143, 524] on icon "button" at bounding box center [1138, 525] width 11 height 8
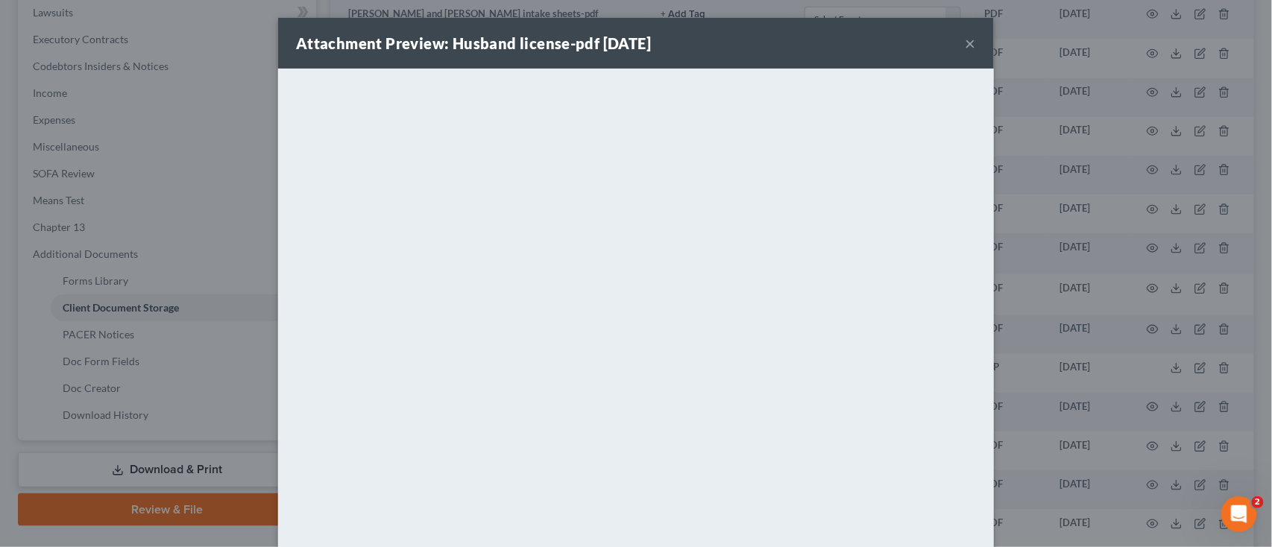
click at [969, 37] on div "Attachment Preview: Husband license-pdf 07/22/2025 ×" at bounding box center [636, 43] width 716 height 51
click at [971, 43] on div "Attachment Preview: Husband license-pdf 07/22/2025 ×" at bounding box center [636, 43] width 716 height 51
click at [966, 39] on button "×" at bounding box center [971, 43] width 10 height 18
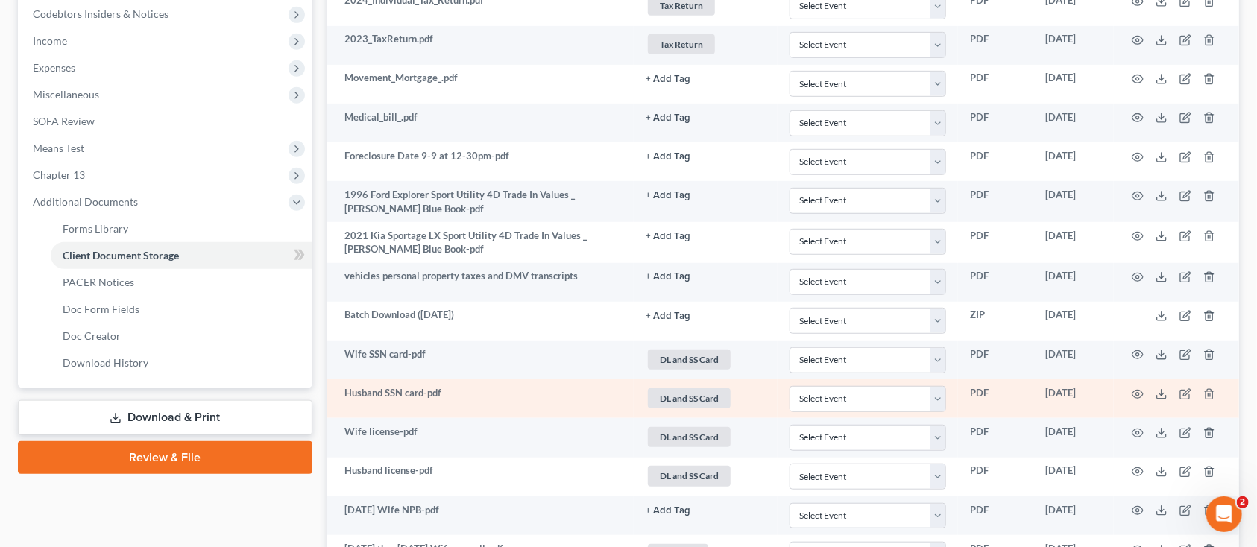
scroll to position [497, 0]
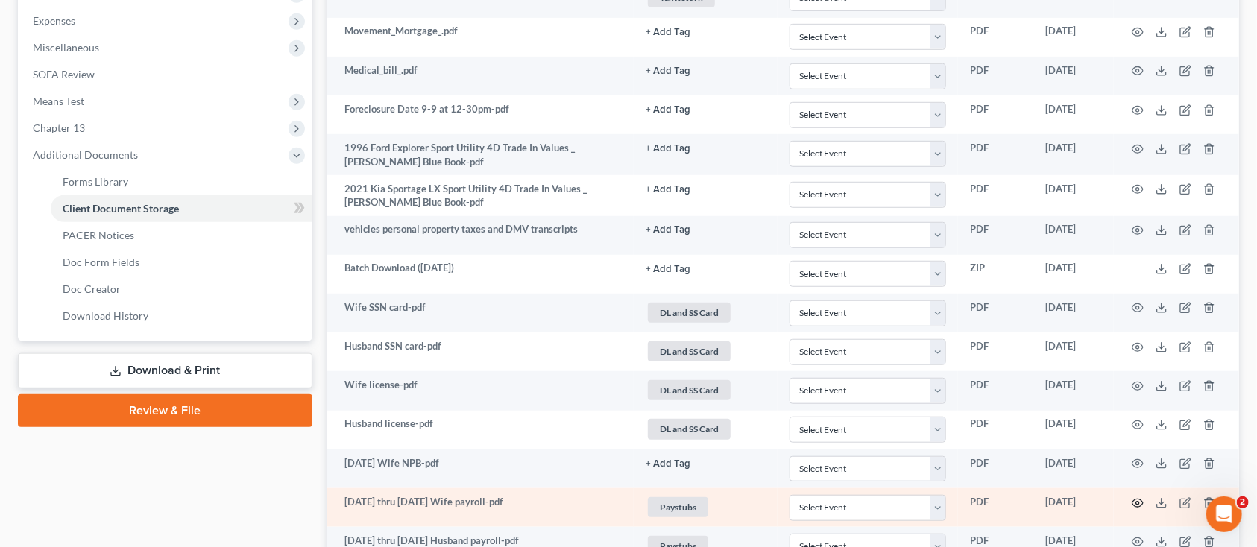
click at [1139, 502] on circle "button" at bounding box center [1138, 503] width 3 height 3
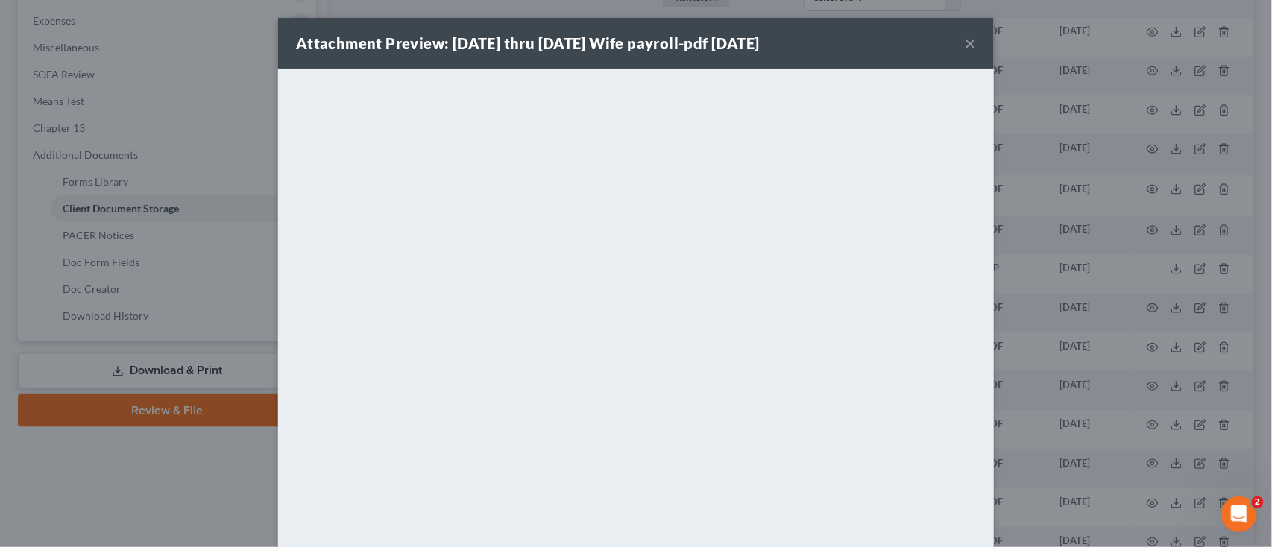
click at [967, 43] on button "×" at bounding box center [971, 43] width 10 height 18
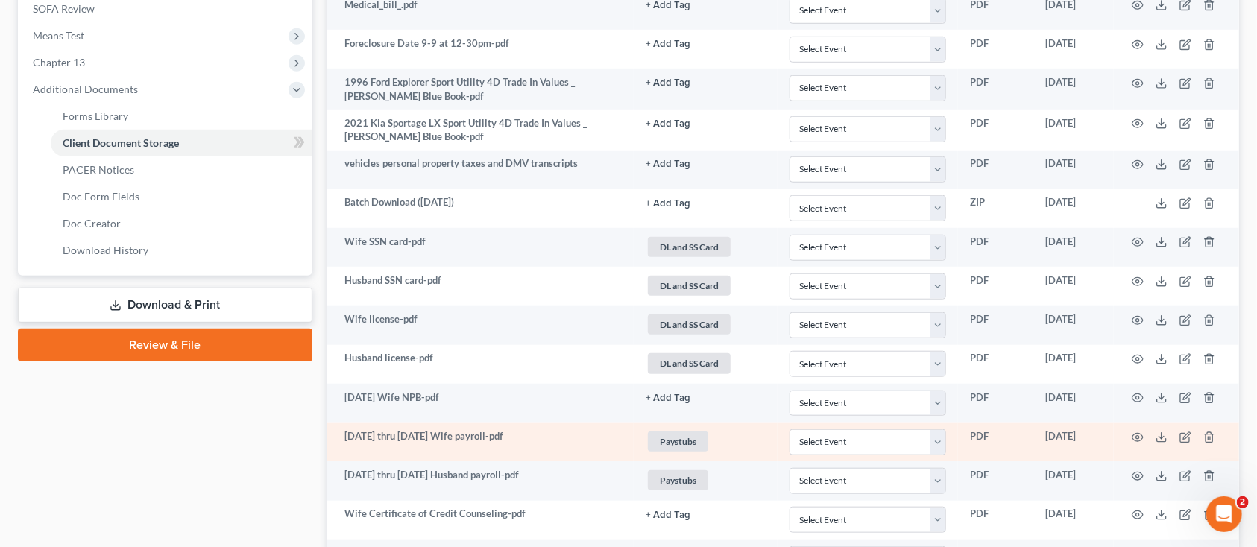
scroll to position [597, 0]
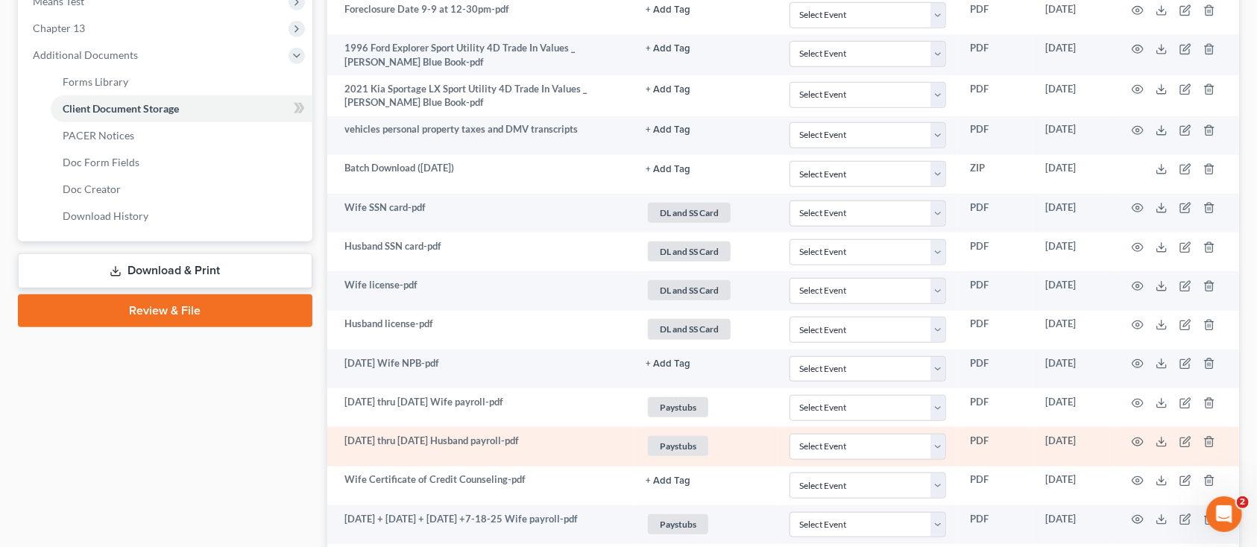
click at [458, 451] on td "[DATE] thru [DATE] Husband payroll-pdf" at bounding box center [480, 446] width 307 height 39
click at [1143, 441] on icon "button" at bounding box center [1138, 442] width 12 height 12
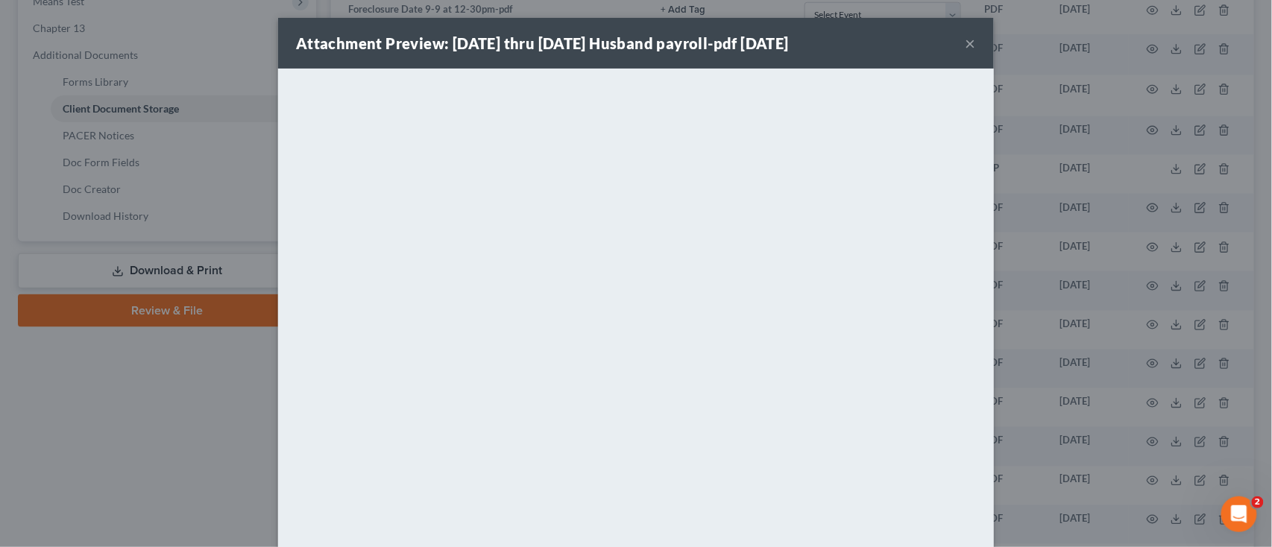
click at [969, 43] on div "Attachment Preview: 2-24-25 thru 6-27-25 Husband payroll-pdf 07/22/2025 ×" at bounding box center [636, 43] width 716 height 51
click at [967, 40] on button "×" at bounding box center [971, 43] width 10 height 18
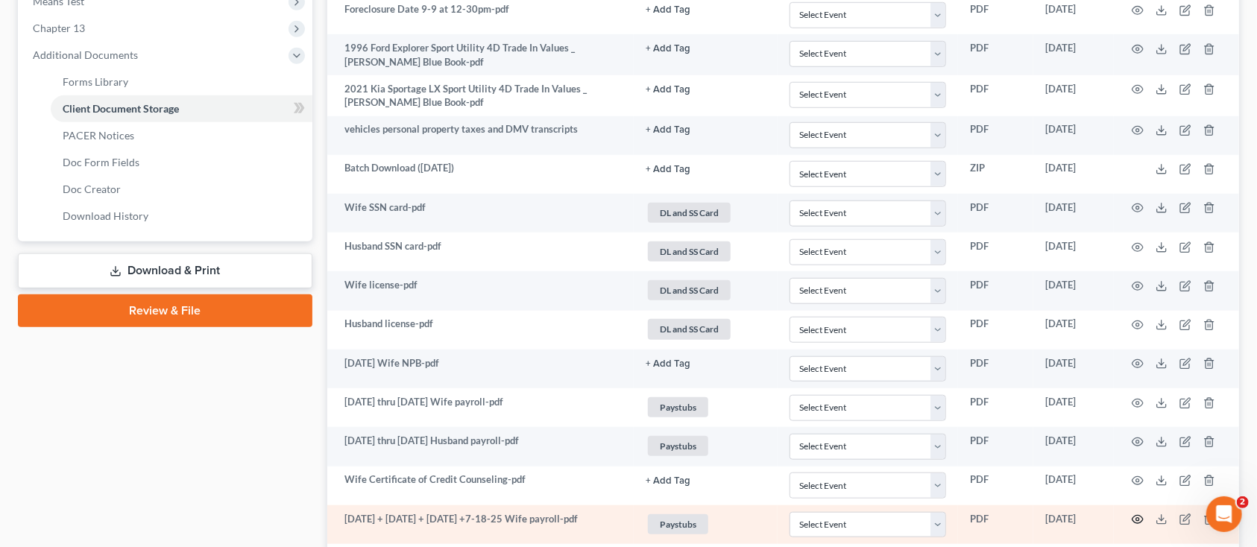
click at [1140, 521] on circle "button" at bounding box center [1138, 519] width 3 height 3
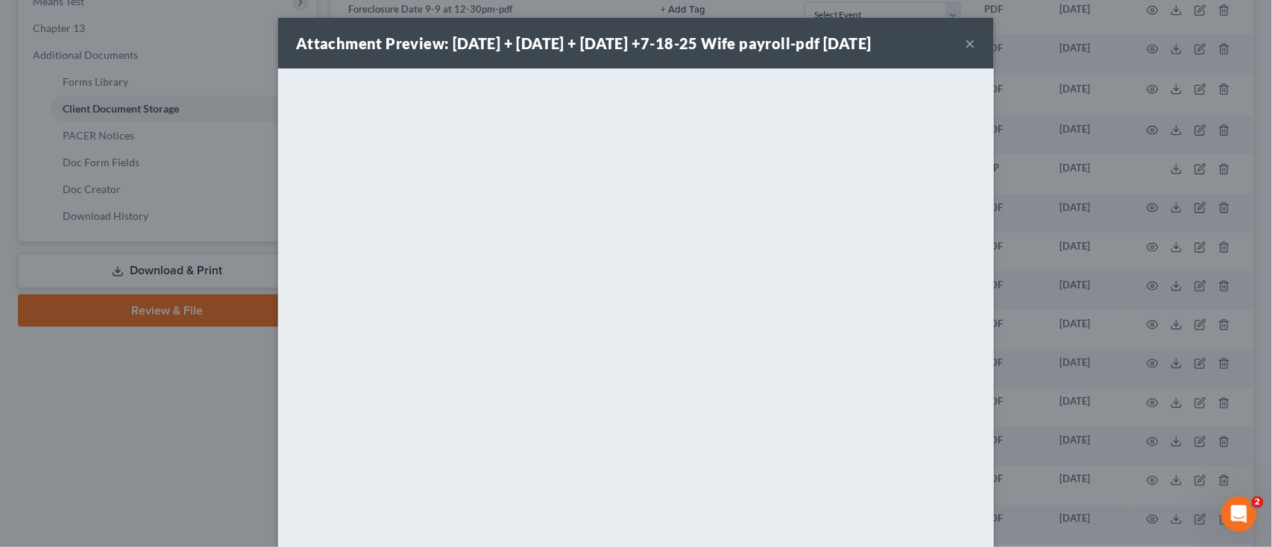
click at [966, 37] on button "×" at bounding box center [971, 43] width 10 height 18
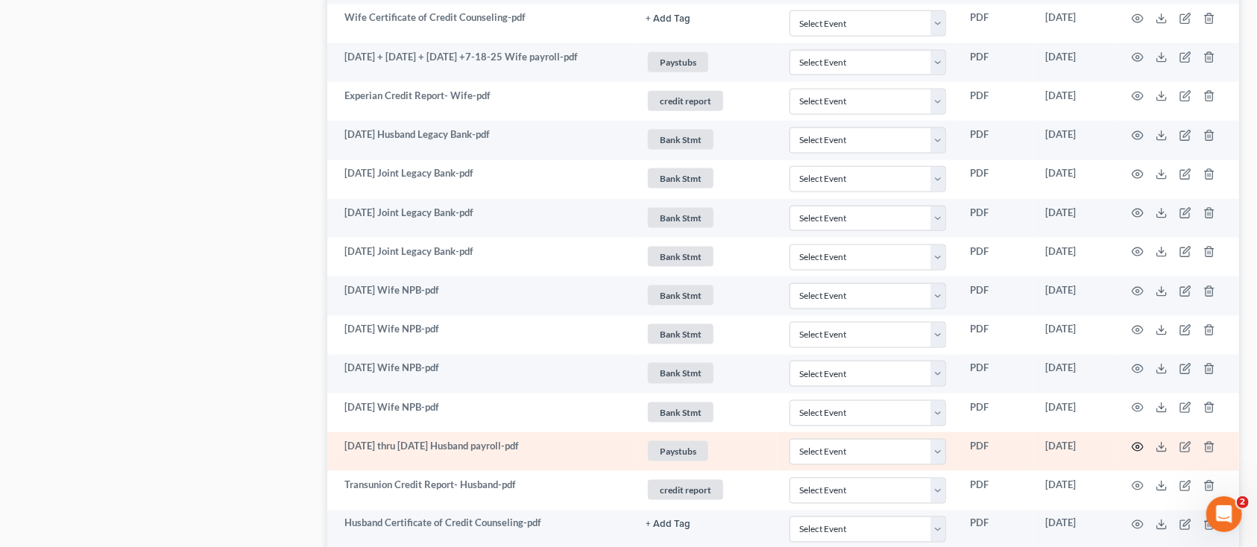
scroll to position [1093, 0]
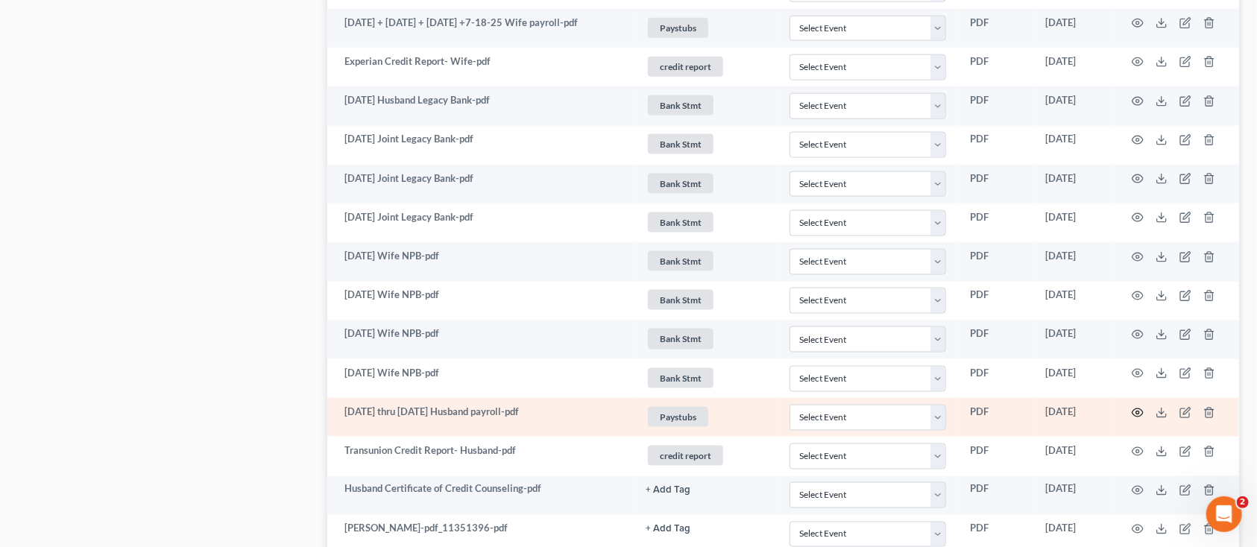
click at [1140, 416] on icon "button" at bounding box center [1138, 413] width 12 height 12
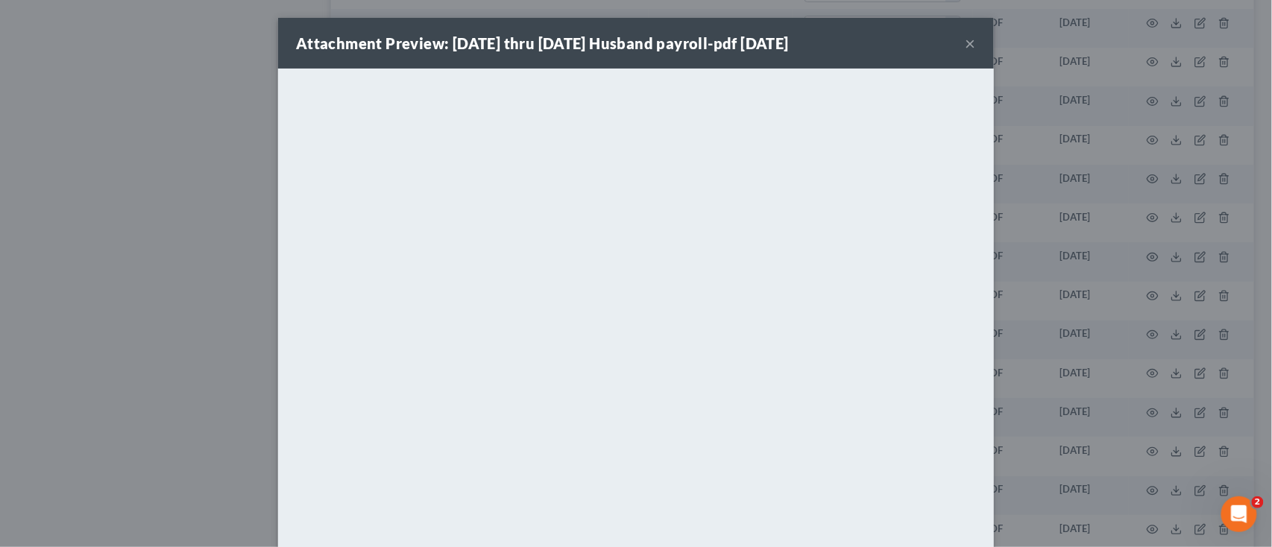
click at [967, 35] on button "×" at bounding box center [971, 43] width 10 height 18
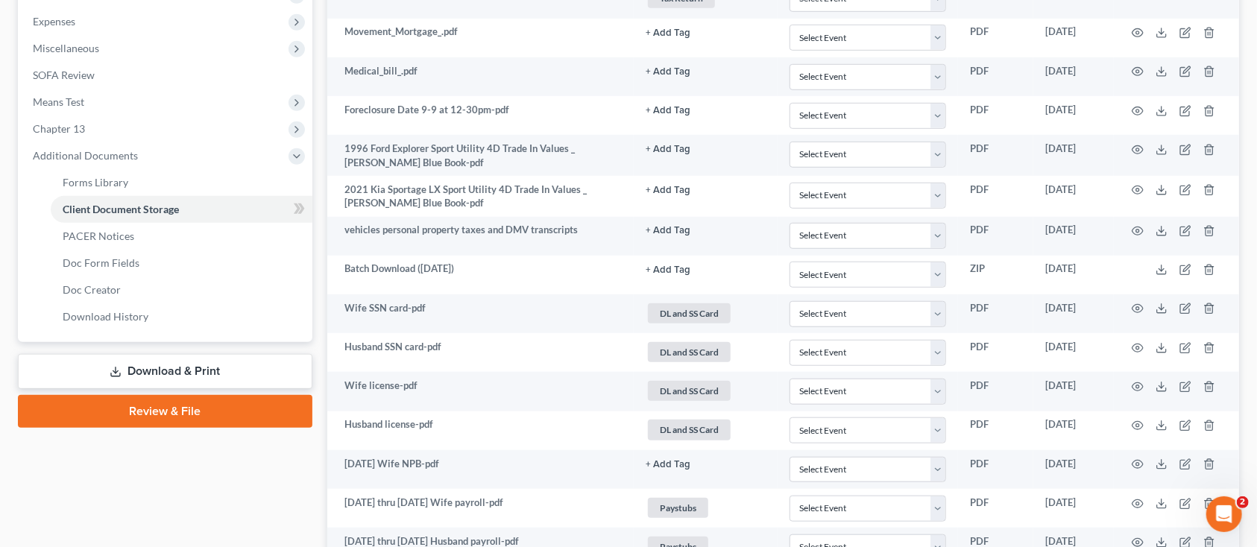
scroll to position [497, 0]
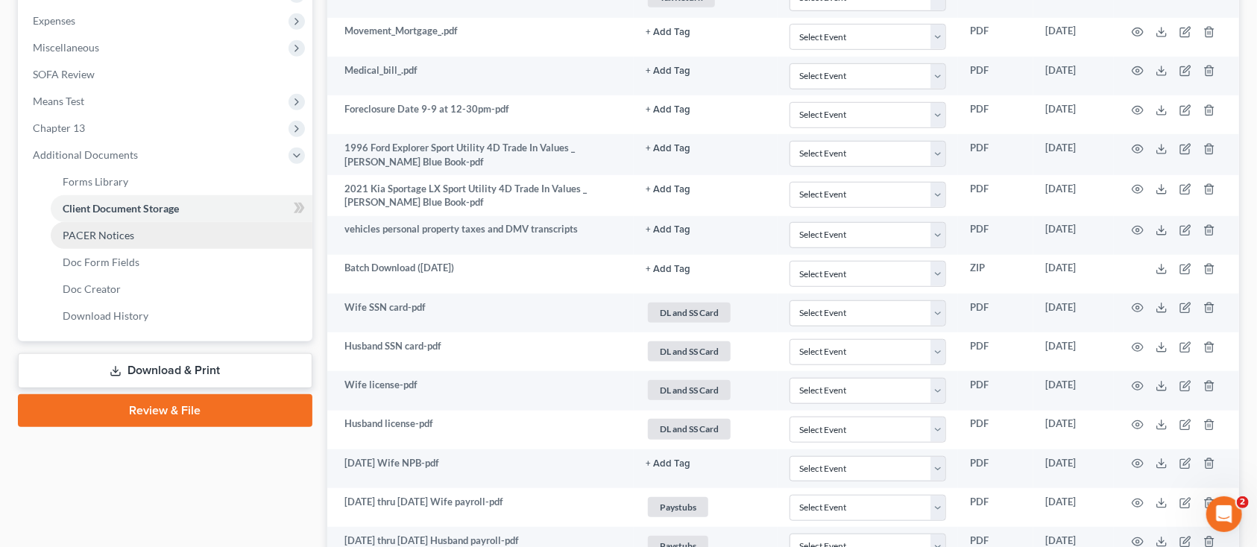
click at [98, 229] on span "PACER Notices" at bounding box center [99, 235] width 72 height 13
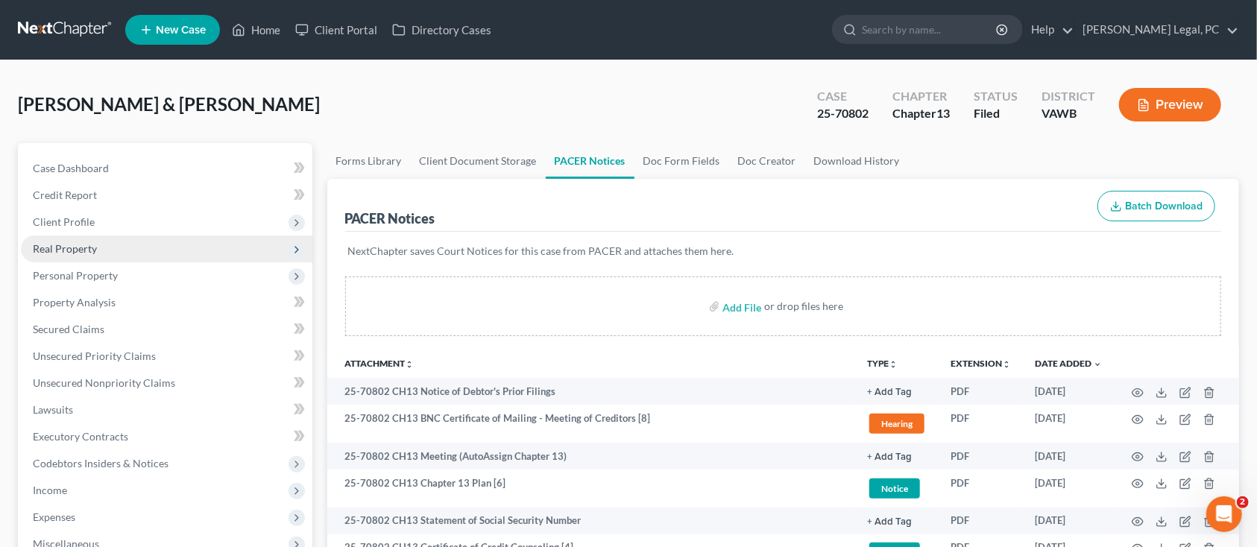
click at [154, 245] on span "Real Property" at bounding box center [167, 249] width 292 height 27
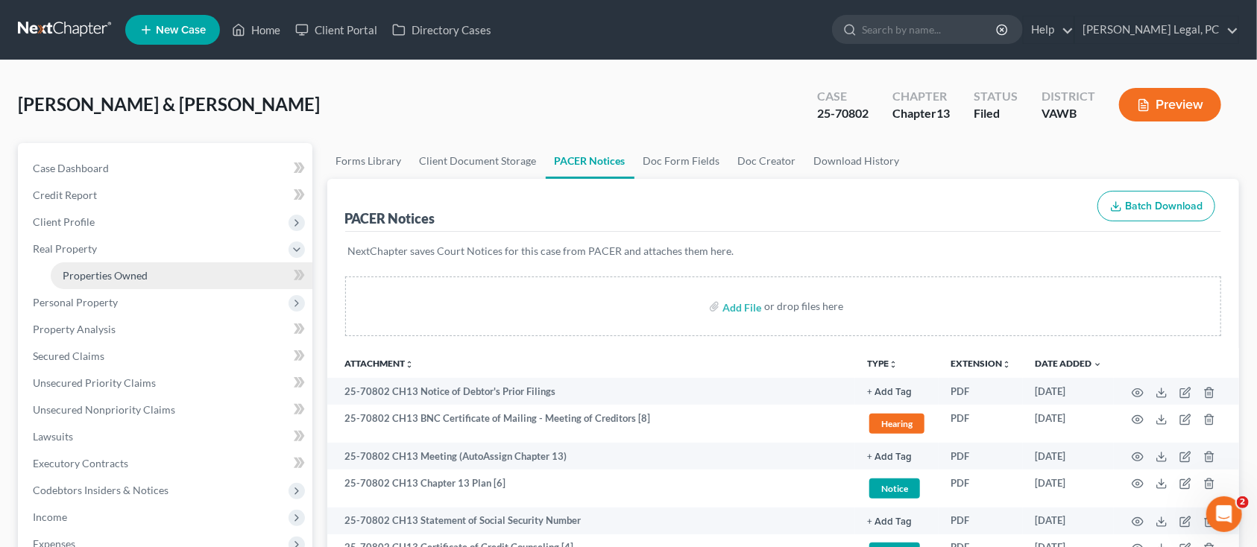
click at [124, 278] on span "Properties Owned" at bounding box center [105, 275] width 85 height 13
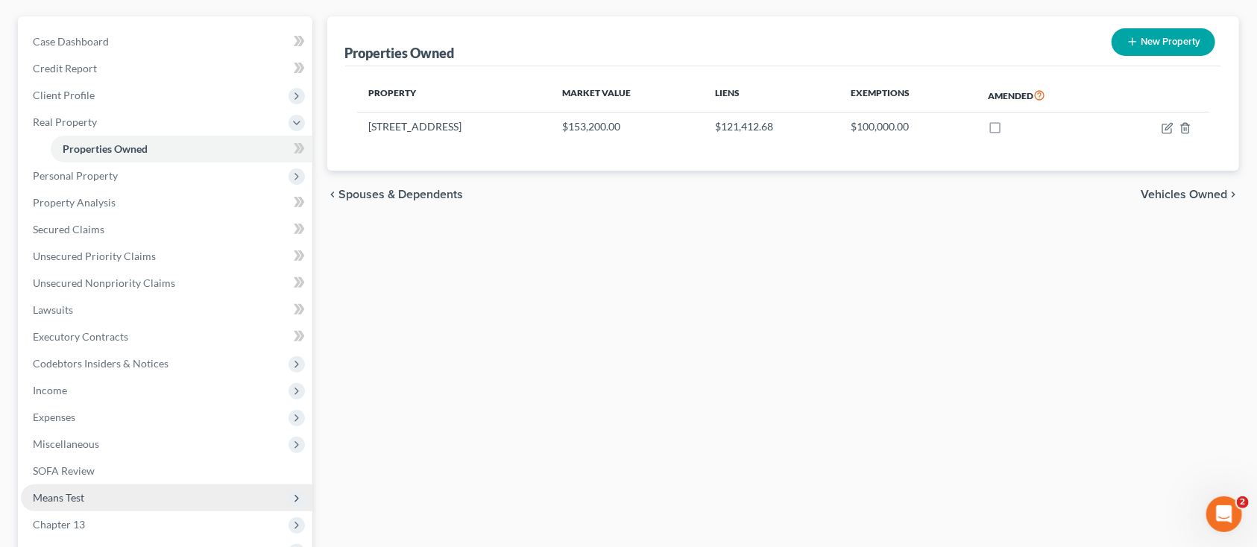
scroll to position [297, 0]
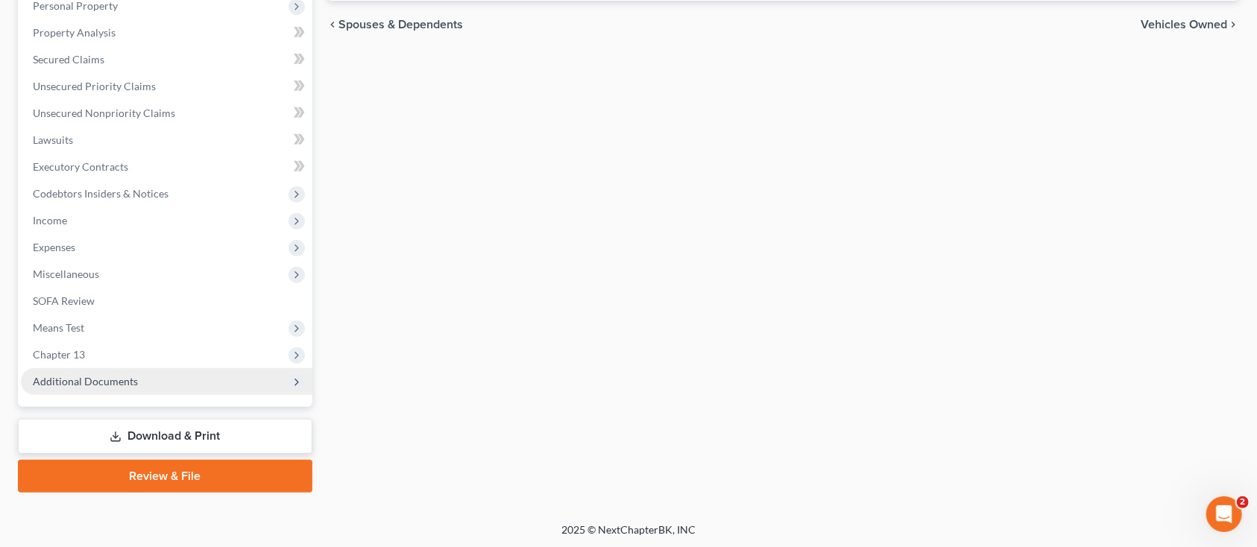
click at [81, 375] on span "Additional Documents" at bounding box center [85, 381] width 105 height 13
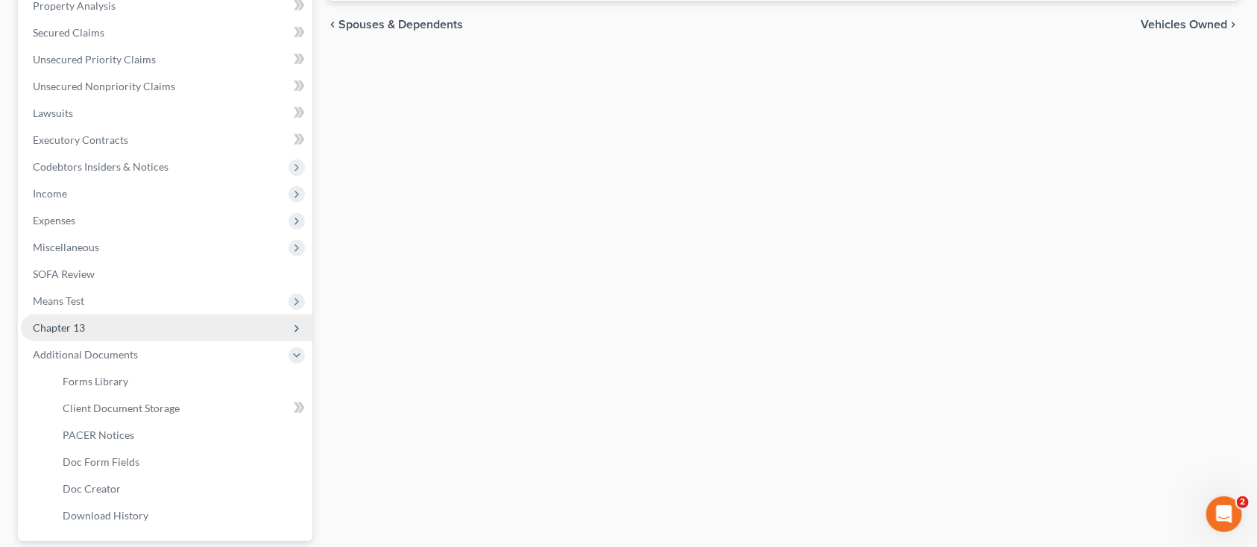
scroll to position [270, 0]
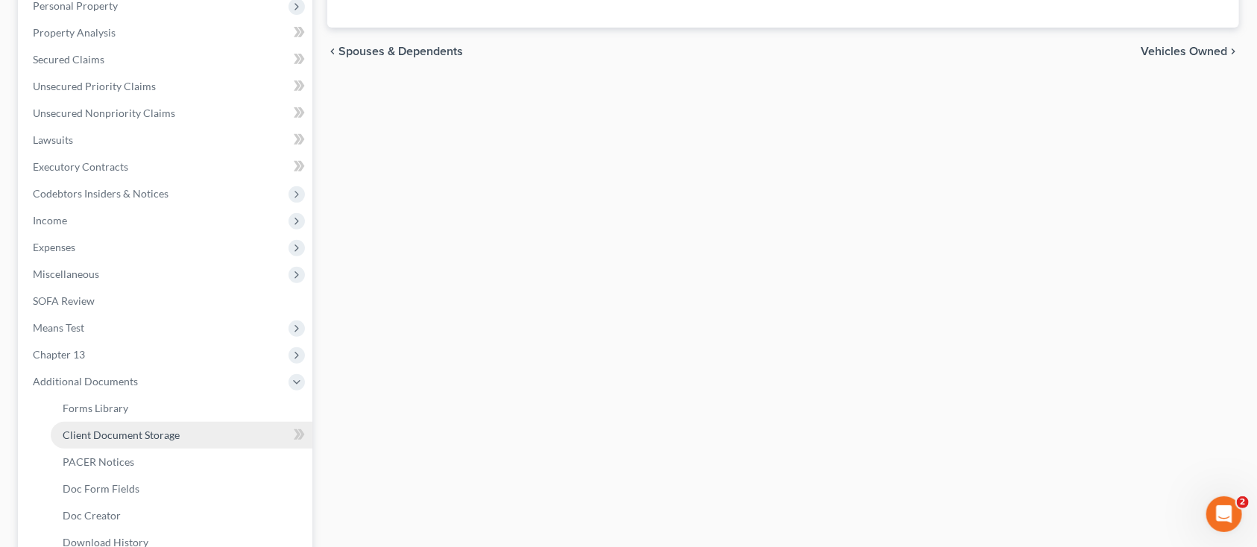
click at [149, 435] on span "Client Document Storage" at bounding box center [121, 435] width 117 height 13
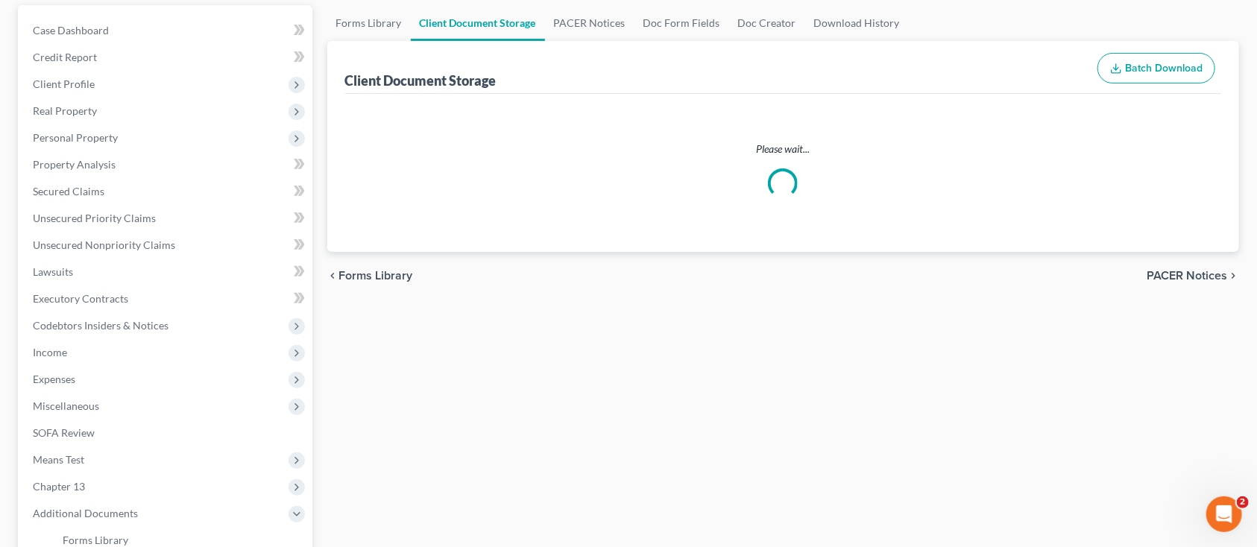
scroll to position [15, 0]
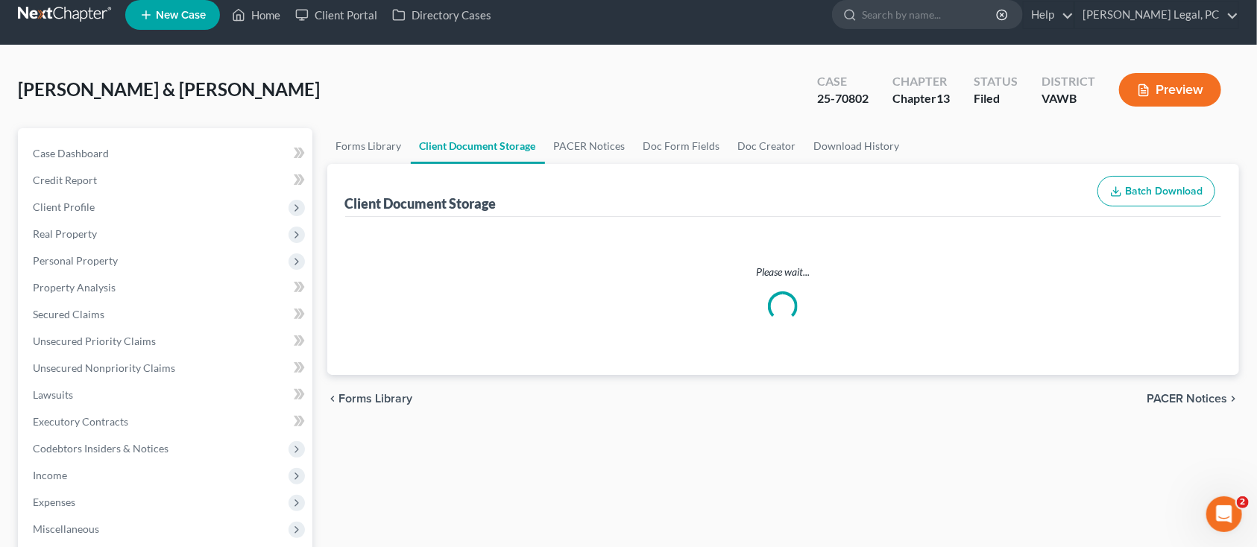
select select "0"
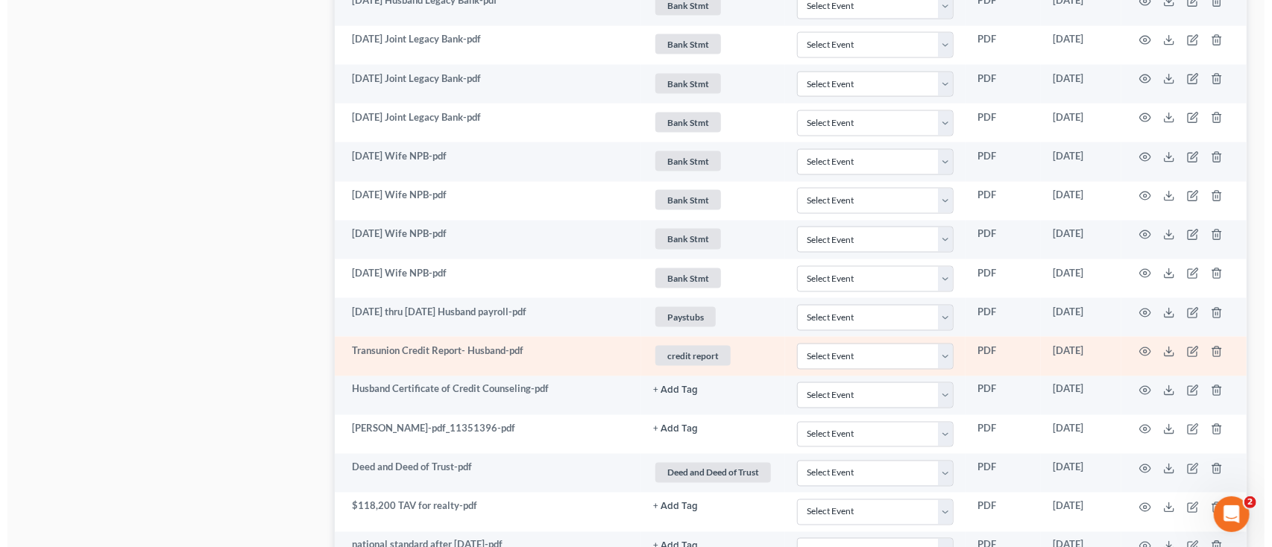
scroll to position [1293, 0]
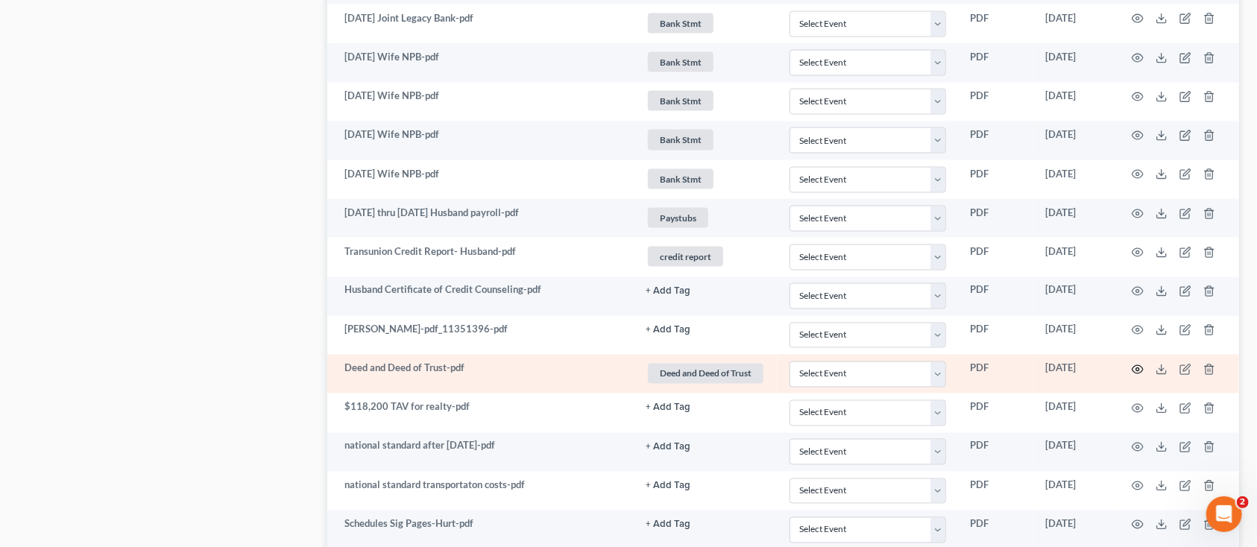
click at [1141, 373] on icon "button" at bounding box center [1138, 370] width 12 height 12
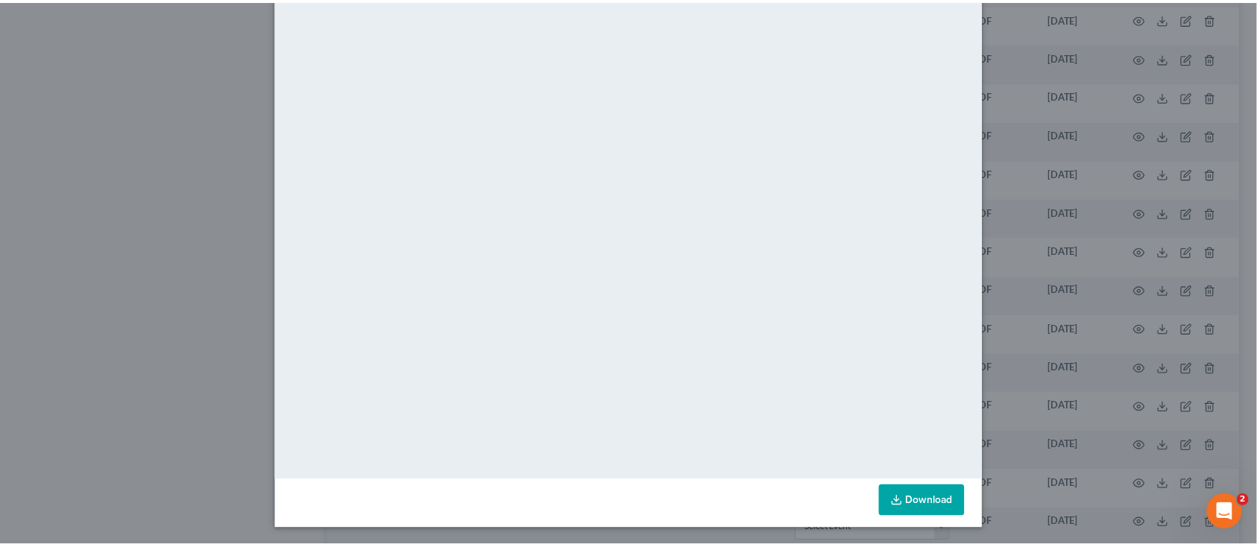
scroll to position [0, 0]
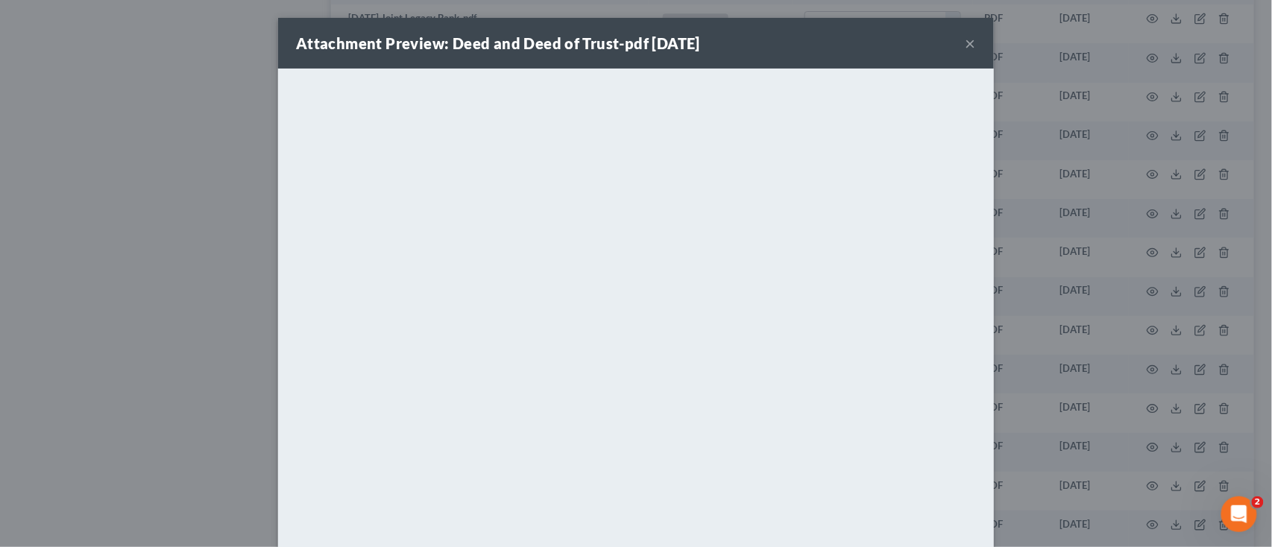
click at [966, 40] on button "×" at bounding box center [971, 43] width 10 height 18
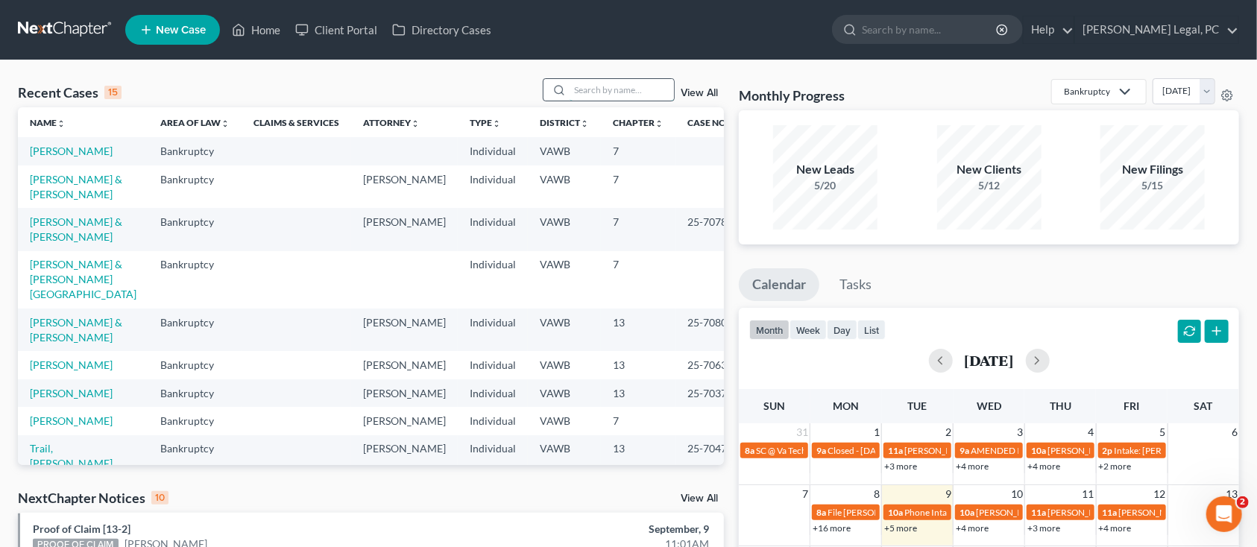
click at [604, 79] on input "search" at bounding box center [622, 90] width 104 height 22
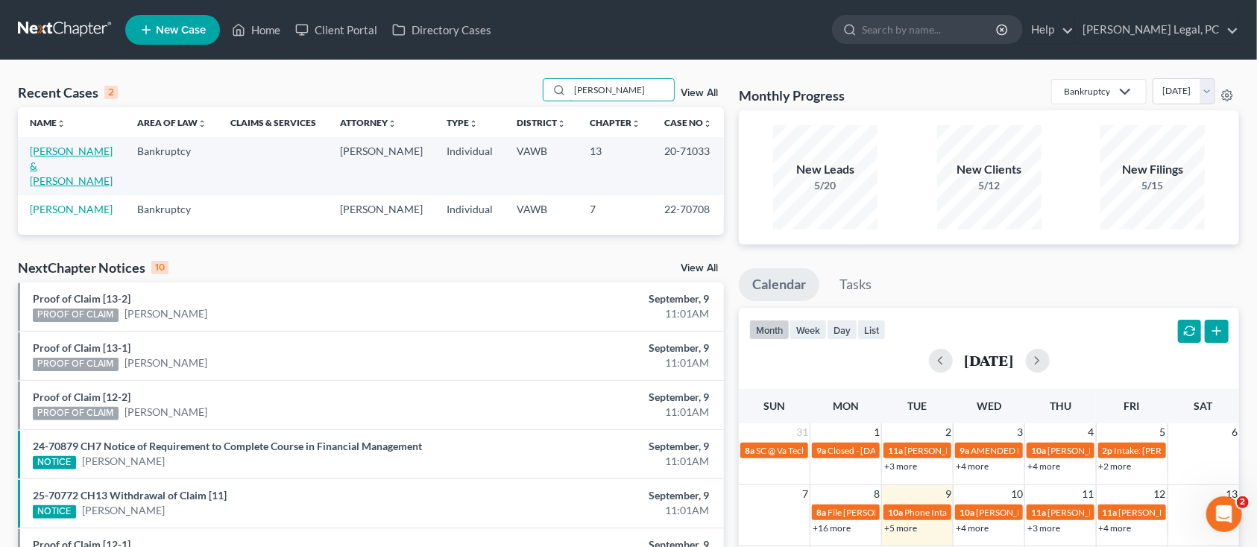
type input "haywood"
click at [72, 155] on link "Haywood, William & Melissa" at bounding box center [71, 166] width 83 height 43
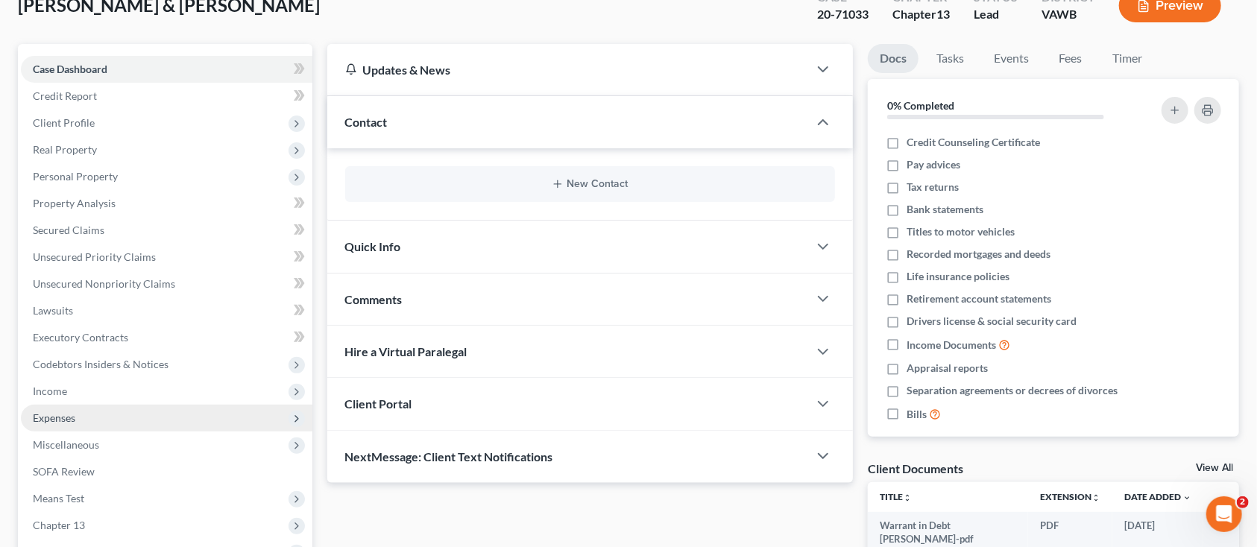
scroll to position [270, 0]
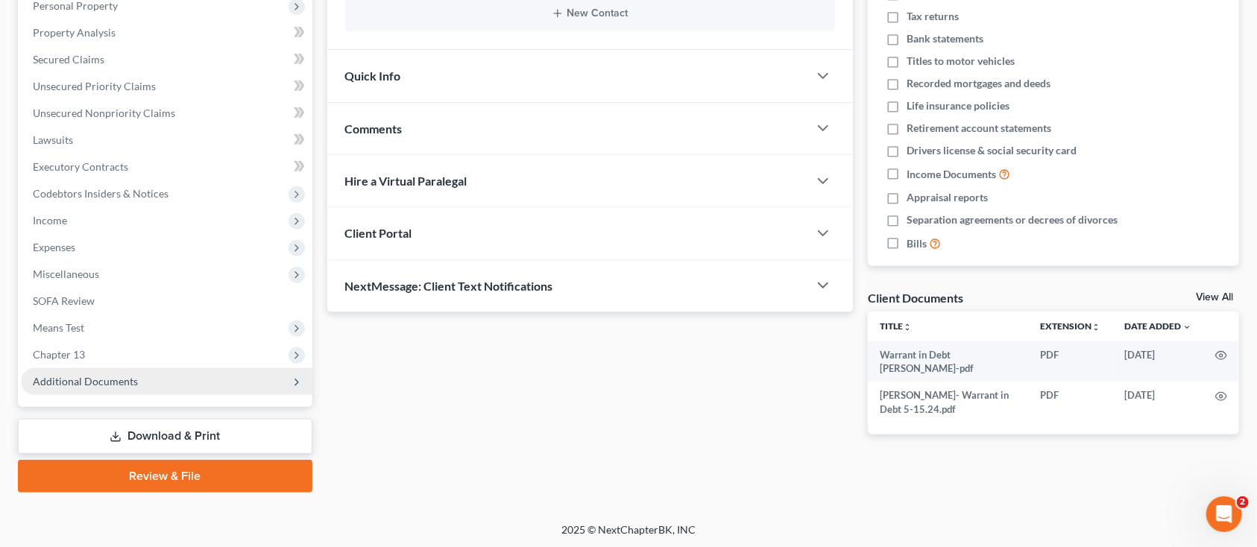
click at [97, 376] on span "Additional Documents" at bounding box center [85, 381] width 105 height 13
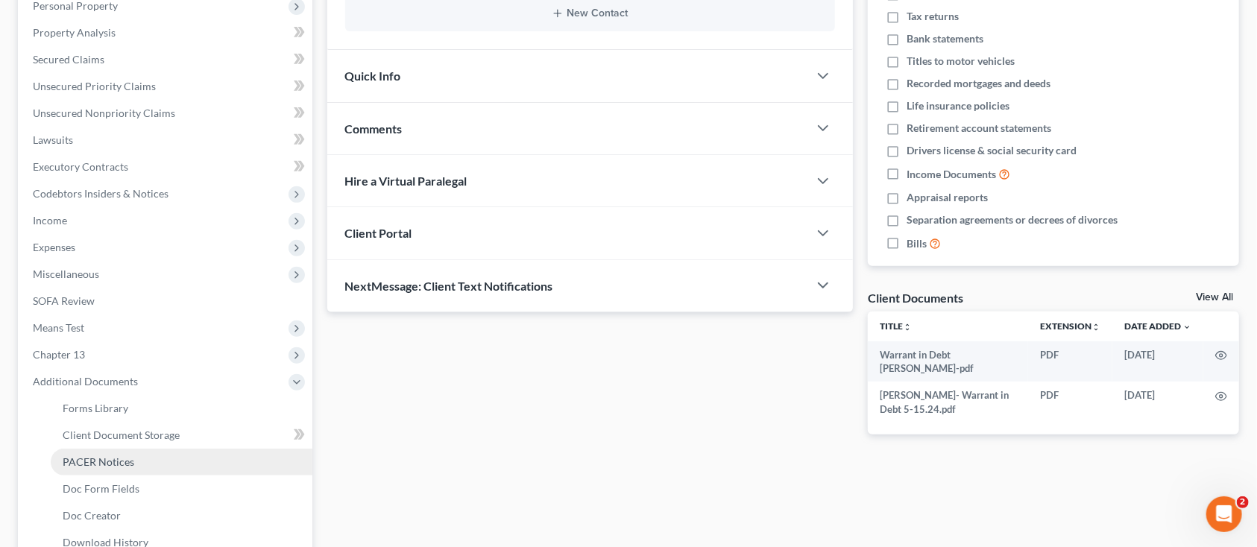
click at [104, 453] on link "PACER Notices" at bounding box center [182, 462] width 262 height 27
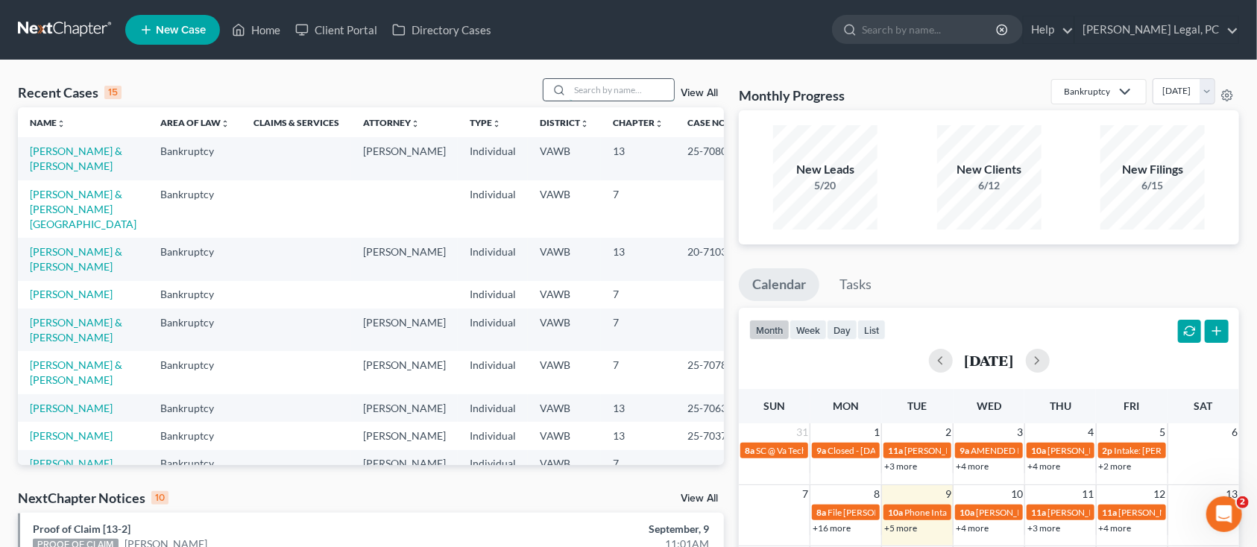
click at [587, 93] on input "search" at bounding box center [622, 90] width 104 height 22
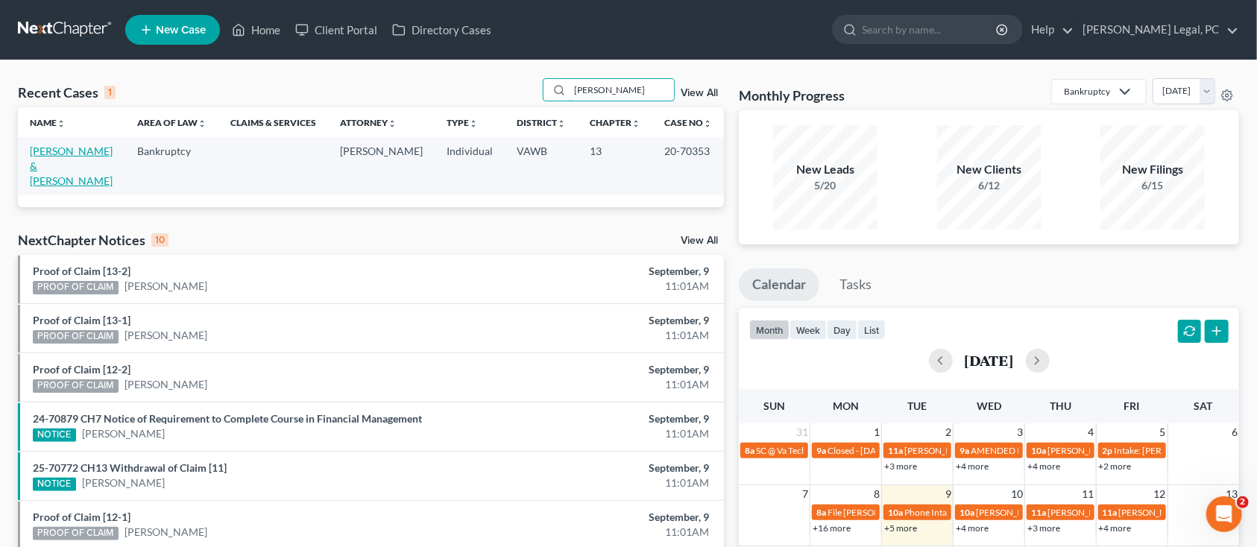
type input "beasley"
click at [49, 166] on link "Beasley, Kenneth & Melissa" at bounding box center [71, 166] width 83 height 43
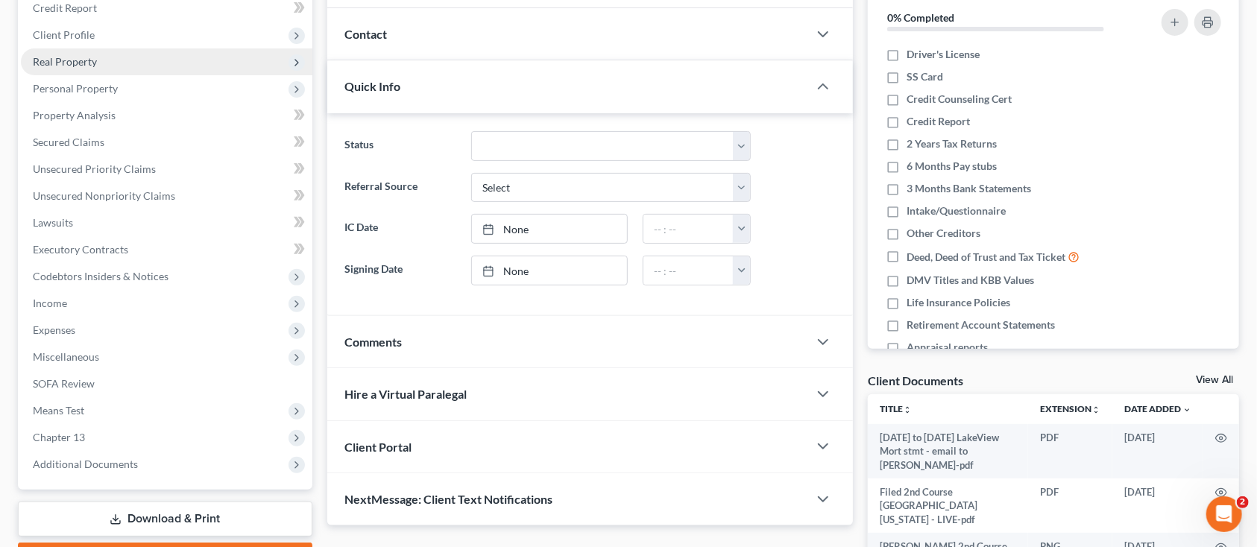
scroll to position [198, 0]
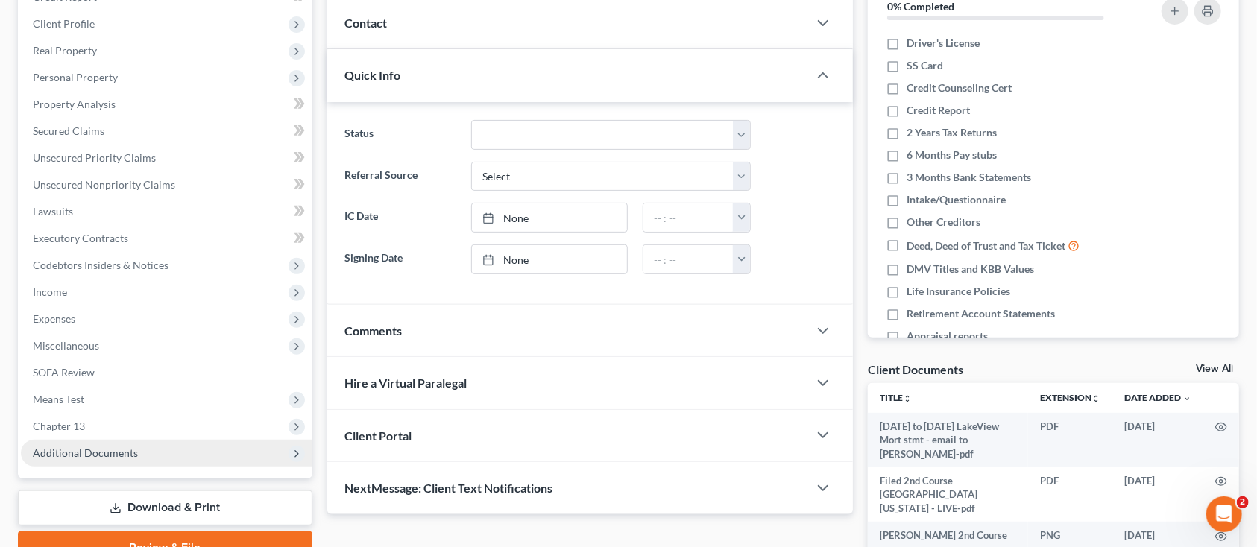
click at [128, 447] on span "Additional Documents" at bounding box center [85, 453] width 105 height 13
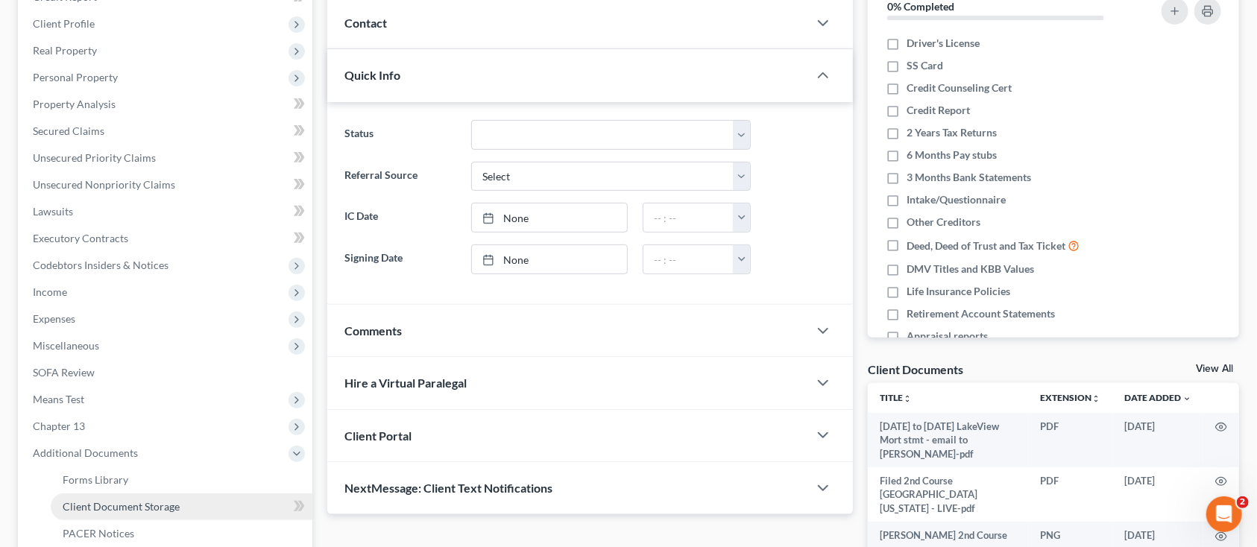
click at [145, 500] on span "Client Document Storage" at bounding box center [121, 506] width 117 height 13
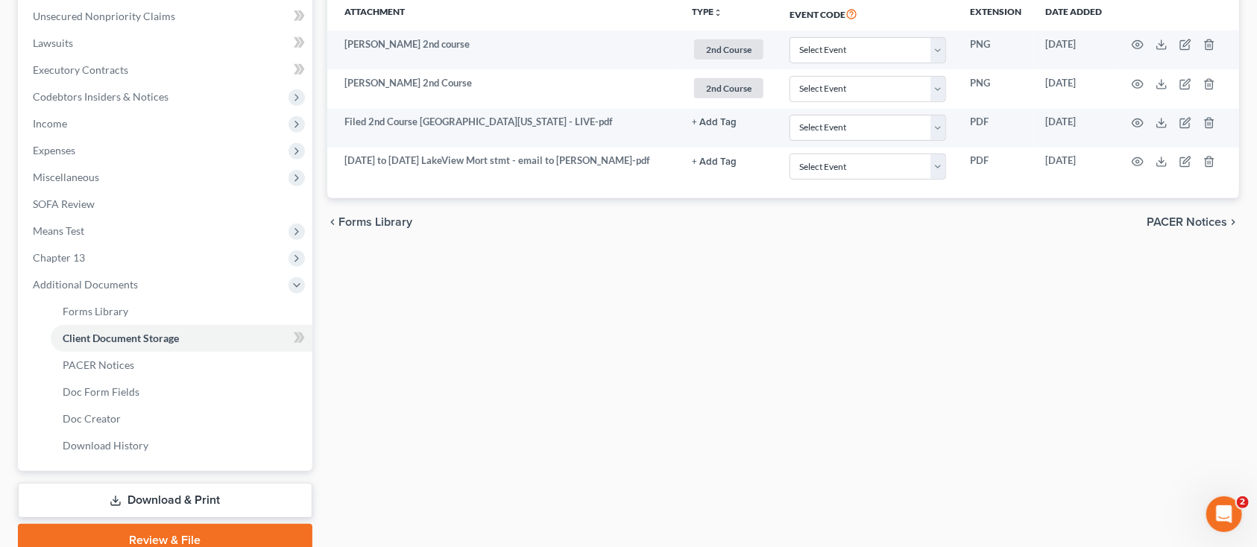
scroll to position [332, 0]
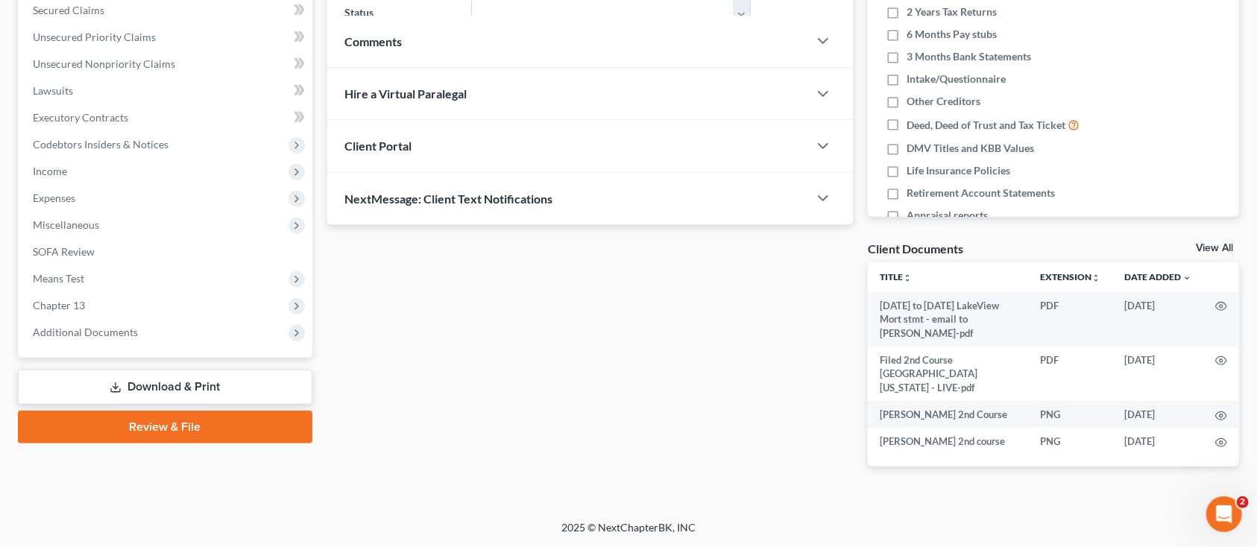
scroll to position [198, 0]
